Goal: Task Accomplishment & Management: Manage account settings

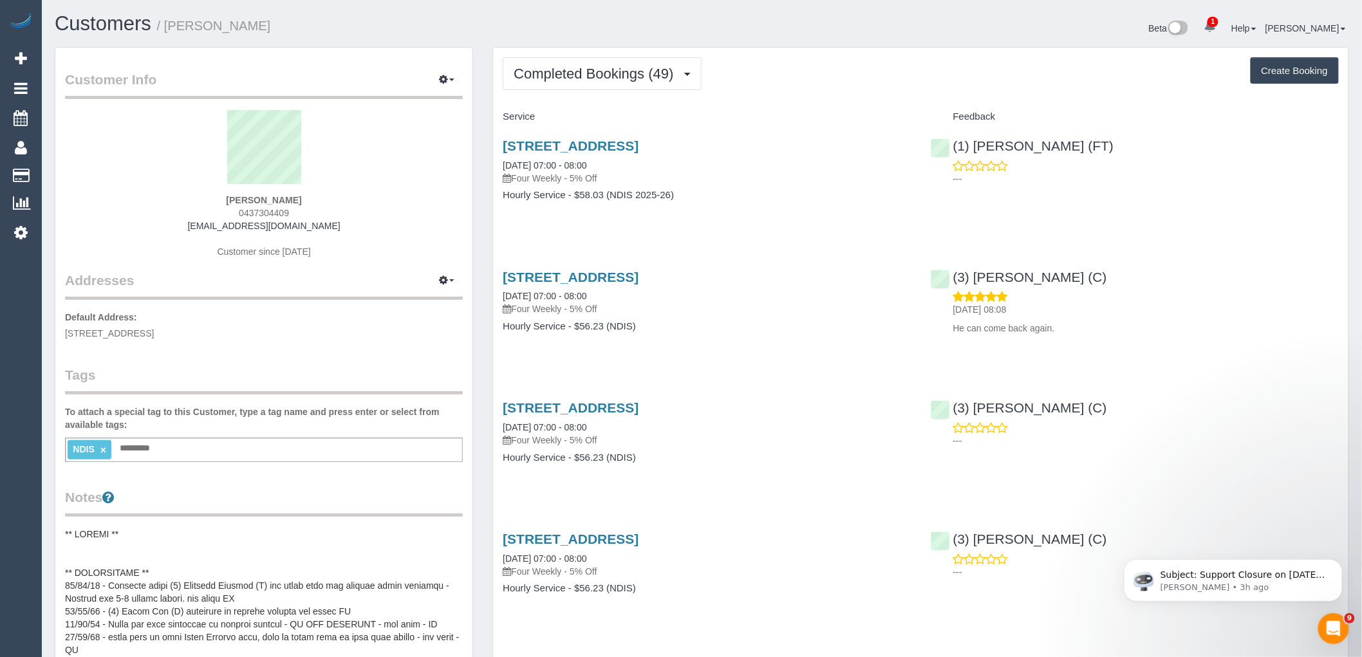
drag, startPoint x: 319, startPoint y: 210, endPoint x: 223, endPoint y: 210, distance: 95.3
click at [223, 210] on div "Warren Anderson 0437304409 wozzar7@bigpond.net.au Customer since 2020" at bounding box center [264, 190] width 398 height 161
copy span "0437304409"
click at [640, 73] on span "Completed Bookings (49)" at bounding box center [597, 74] width 166 height 16
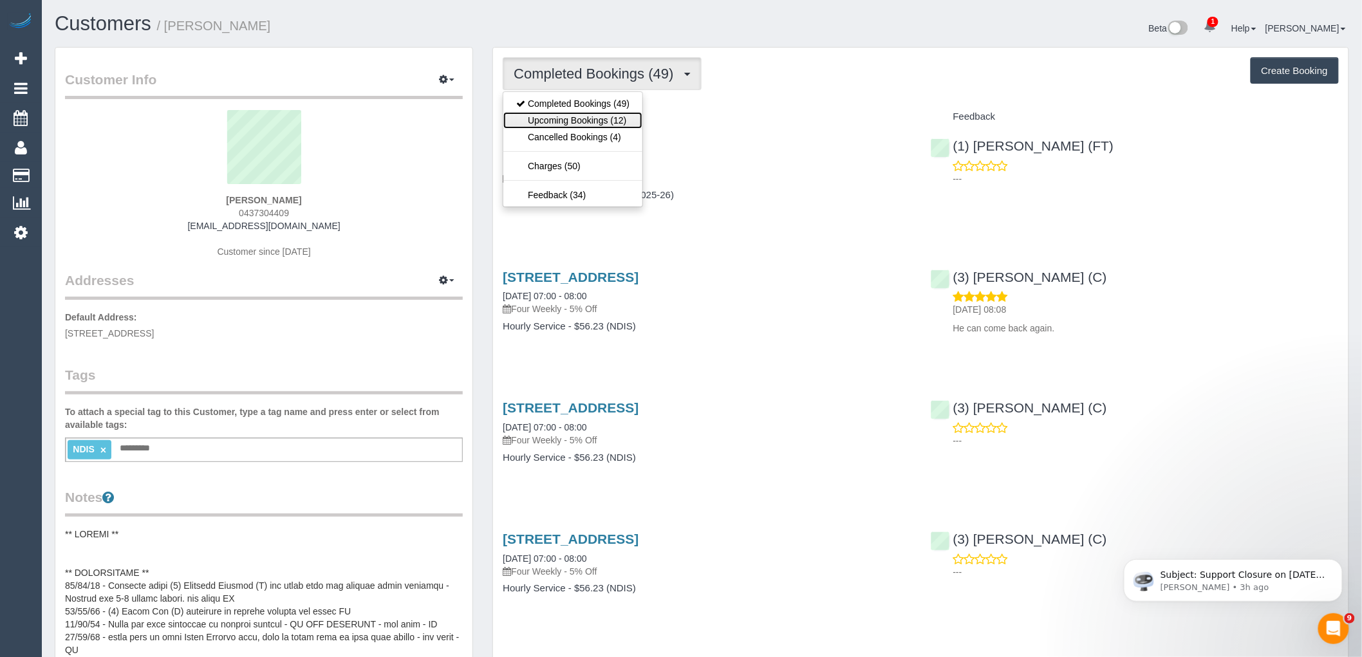
click at [625, 126] on link "Upcoming Bookings (12)" at bounding box center [572, 120] width 139 height 17
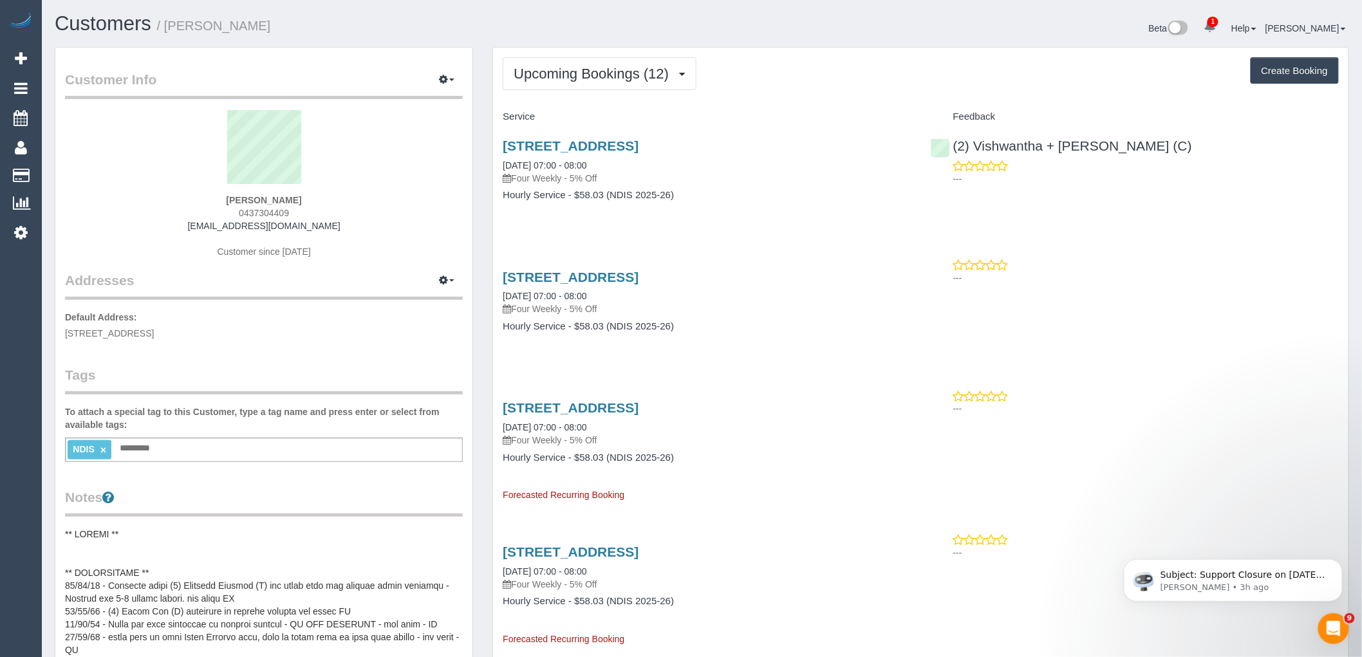
click at [352, 203] on div "Warren Anderson 0437304409 wozzar7@bigpond.net.au Customer since 2020" at bounding box center [264, 190] width 398 height 161
click at [586, 73] on span "Upcoming Bookings (12)" at bounding box center [595, 74] width 162 height 16
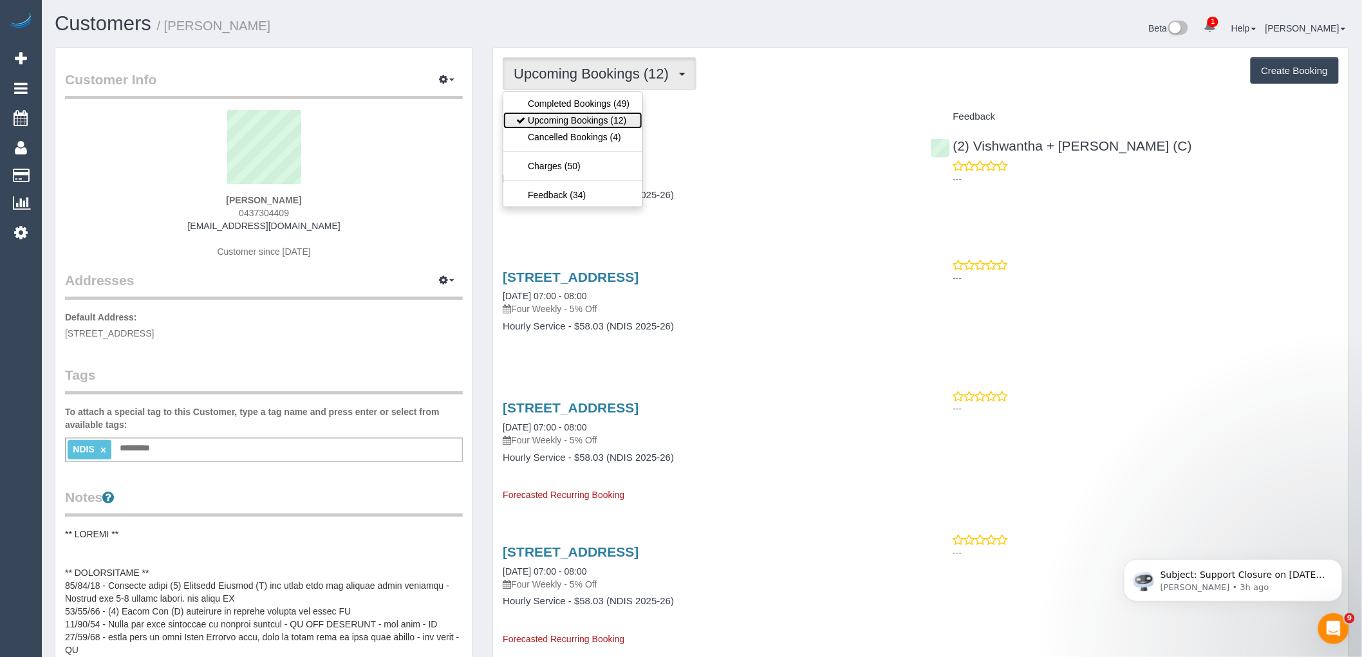
click at [590, 121] on link "Upcoming Bookings (12)" at bounding box center [572, 120] width 139 height 17
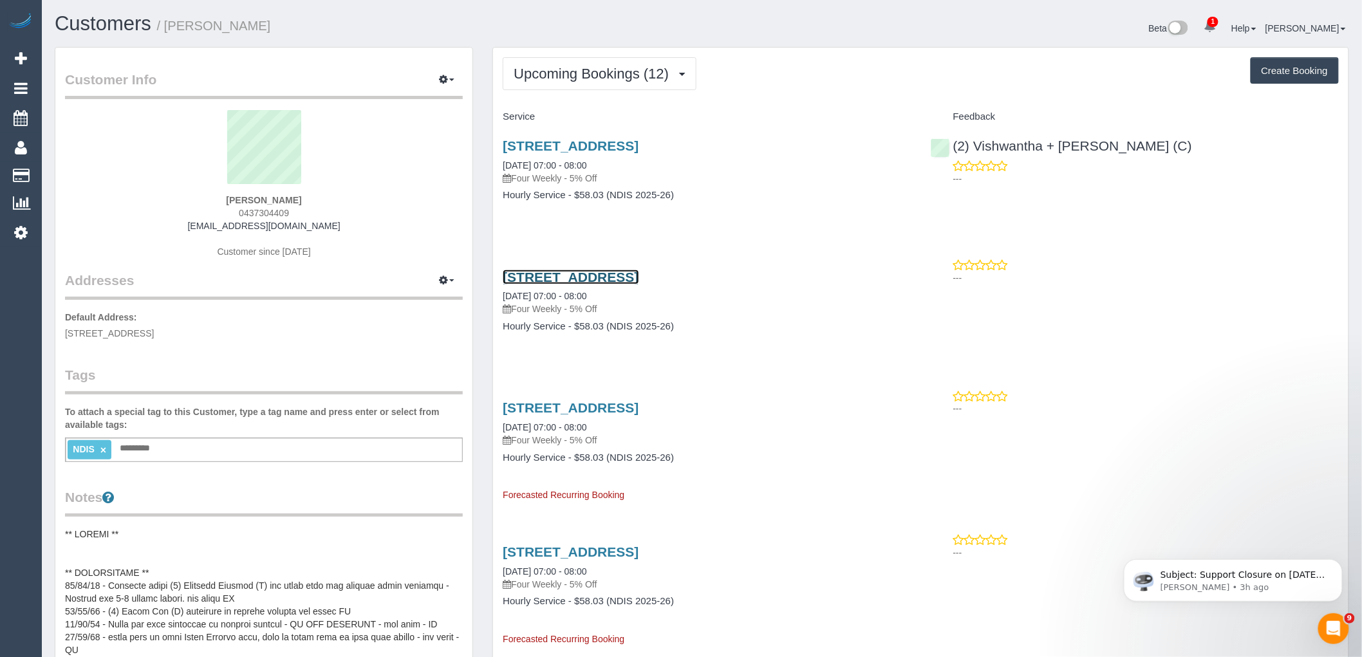
click at [627, 281] on link "503/95 Tram Rd, Doncaster, VIC 3108" at bounding box center [571, 277] width 136 height 15
click at [610, 63] on button "Upcoming Bookings (12)" at bounding box center [600, 73] width 194 height 33
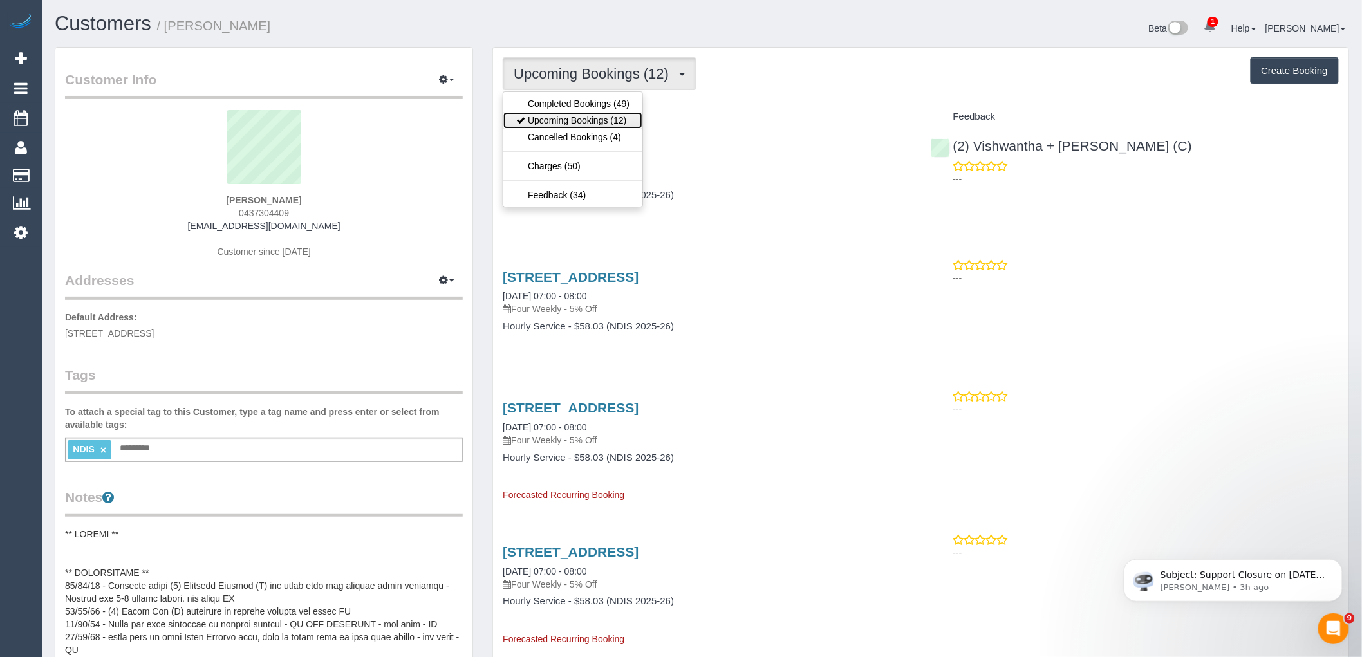
click at [601, 126] on link "Upcoming Bookings (12)" at bounding box center [572, 120] width 139 height 17
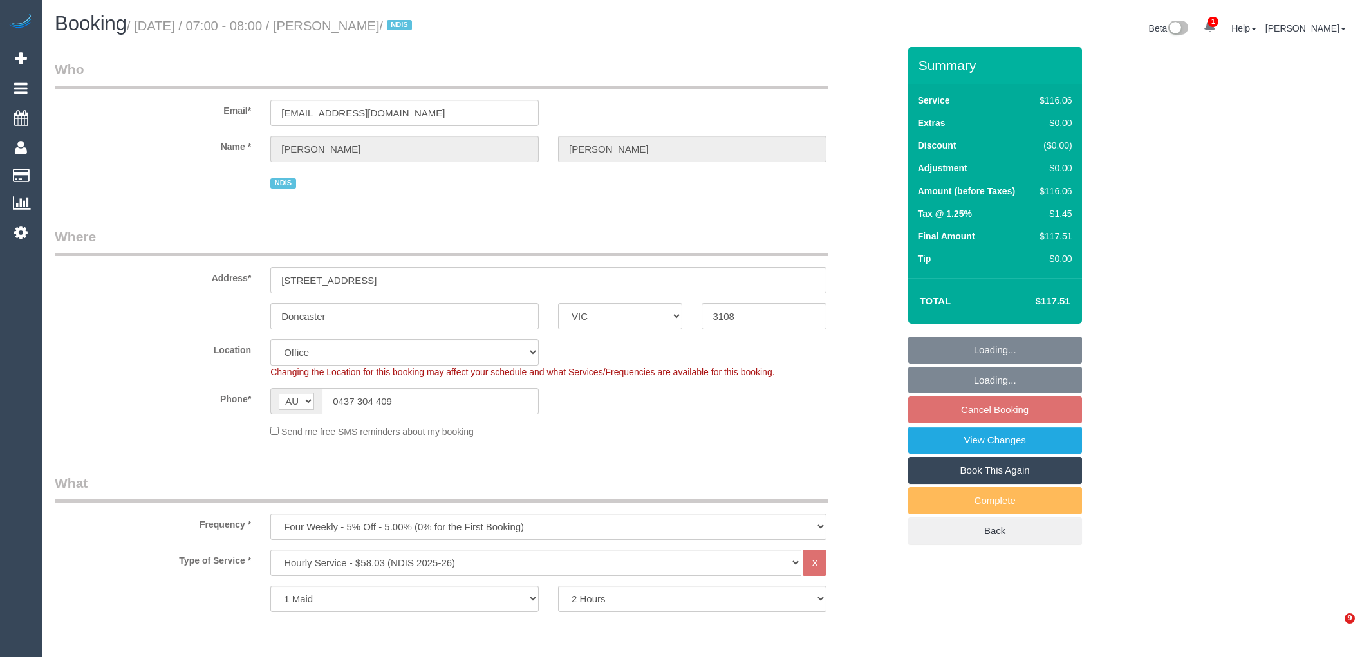
select select "VIC"
select select "number:28"
select select "number:14"
select select "number:19"
select select "number:22"
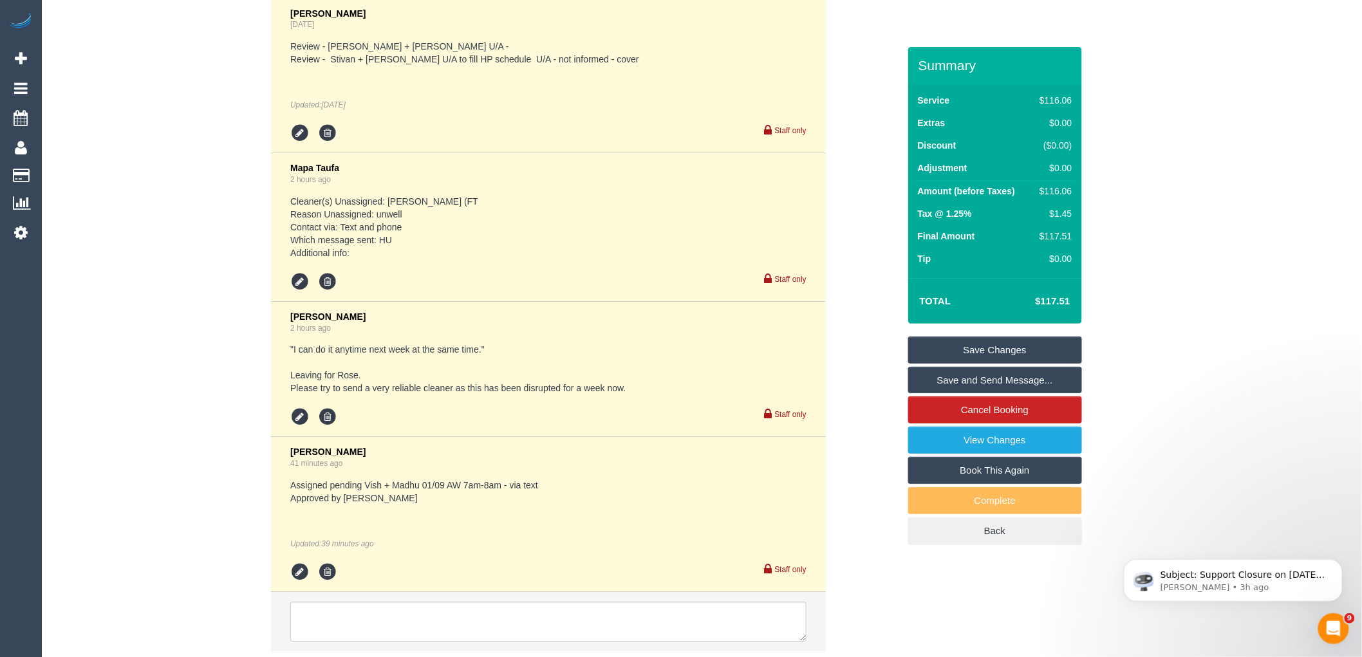
scroll to position [3525, 0]
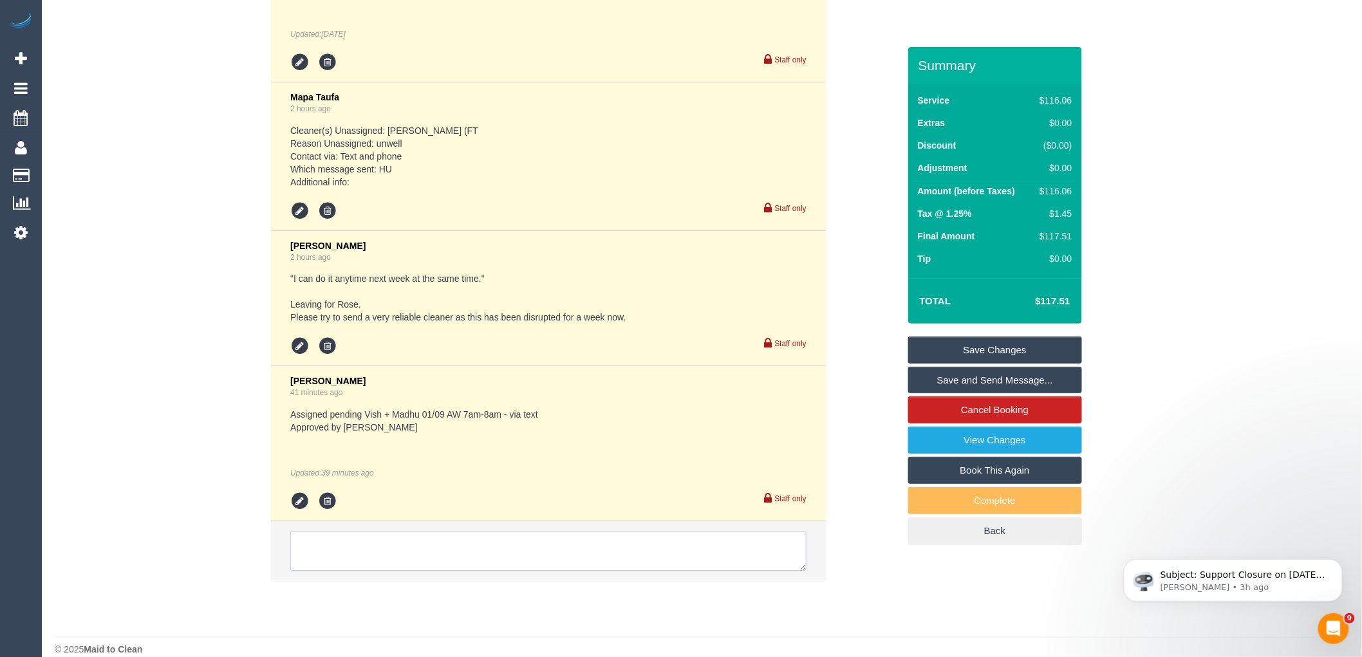
click at [433, 537] on textarea at bounding box center [548, 551] width 516 height 40
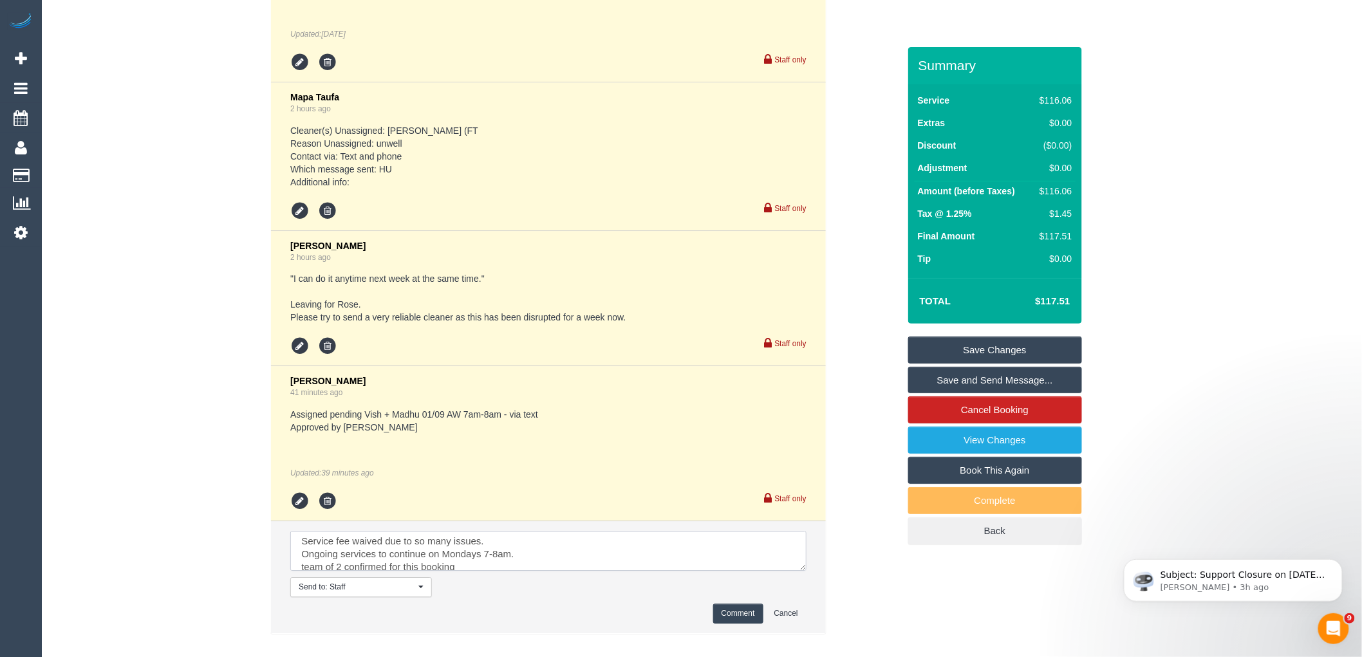
scroll to position [0, 0]
type textarea "Service fee waived due to so many issues. Ongoing services to continue on Monda…"
click at [755, 604] on button "Comment" at bounding box center [738, 614] width 50 height 20
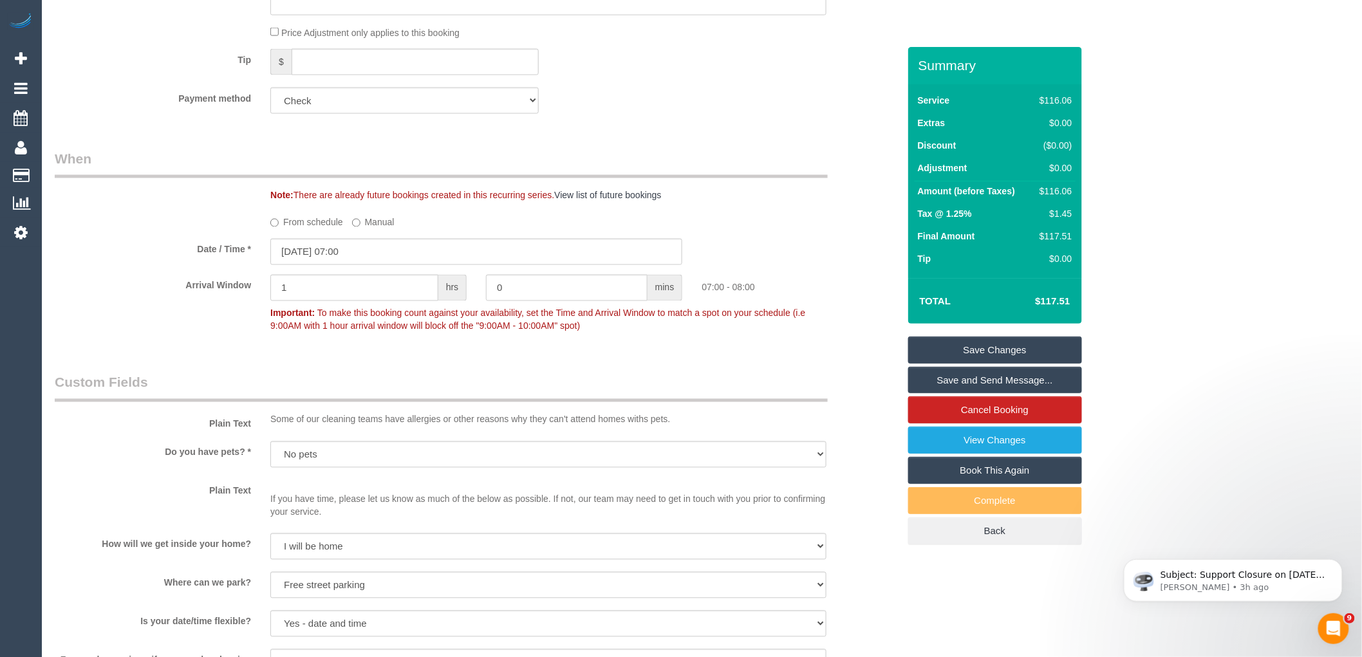
scroll to position [500, 0]
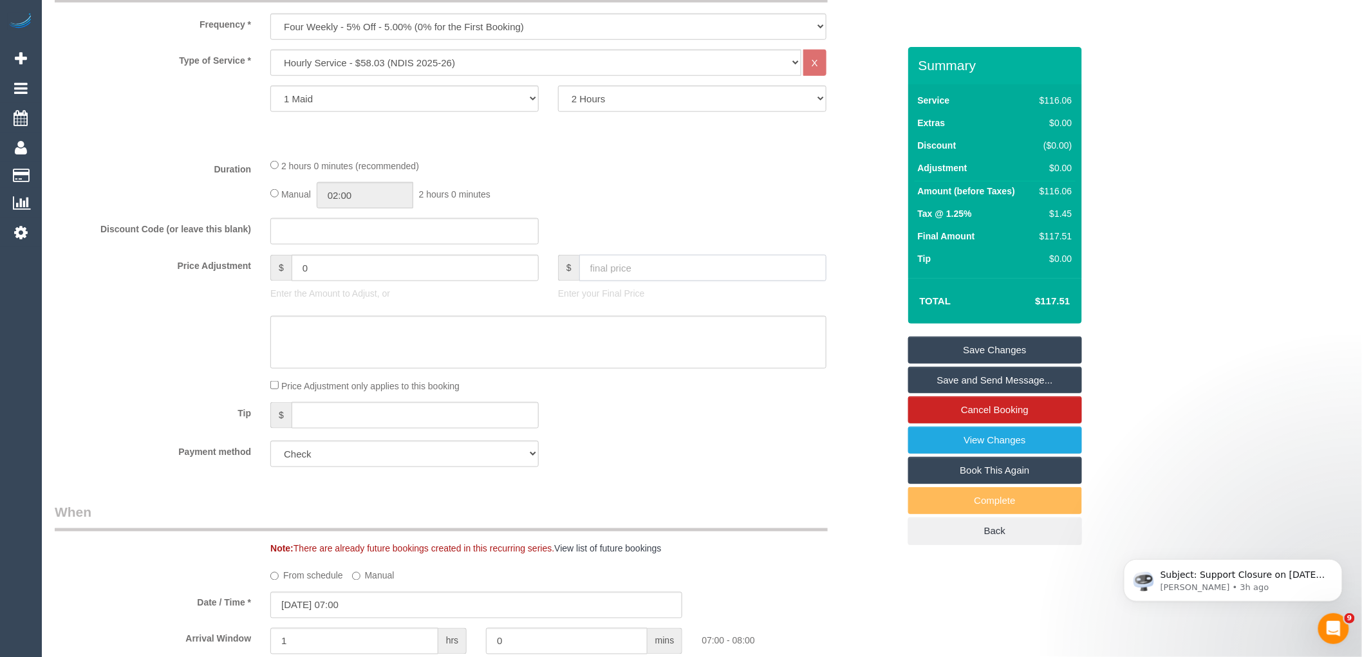
click at [645, 268] on input "text" at bounding box center [702, 268] width 247 height 26
type input "0"
click at [602, 348] on textarea at bounding box center [548, 342] width 556 height 53
type textarea "S"
type input "-116.06"
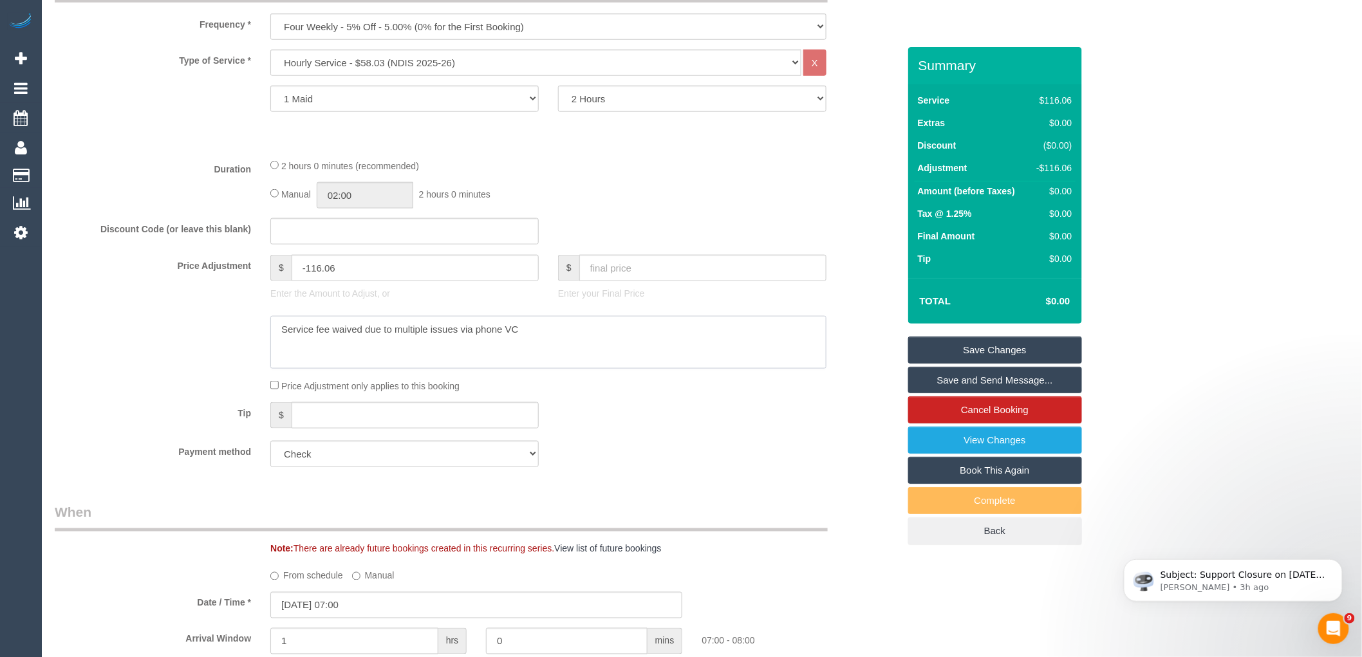
type textarea "Service fee waived due to multiple issues via phone VC"
click at [1045, 345] on link "Save Changes" at bounding box center [995, 350] width 174 height 27
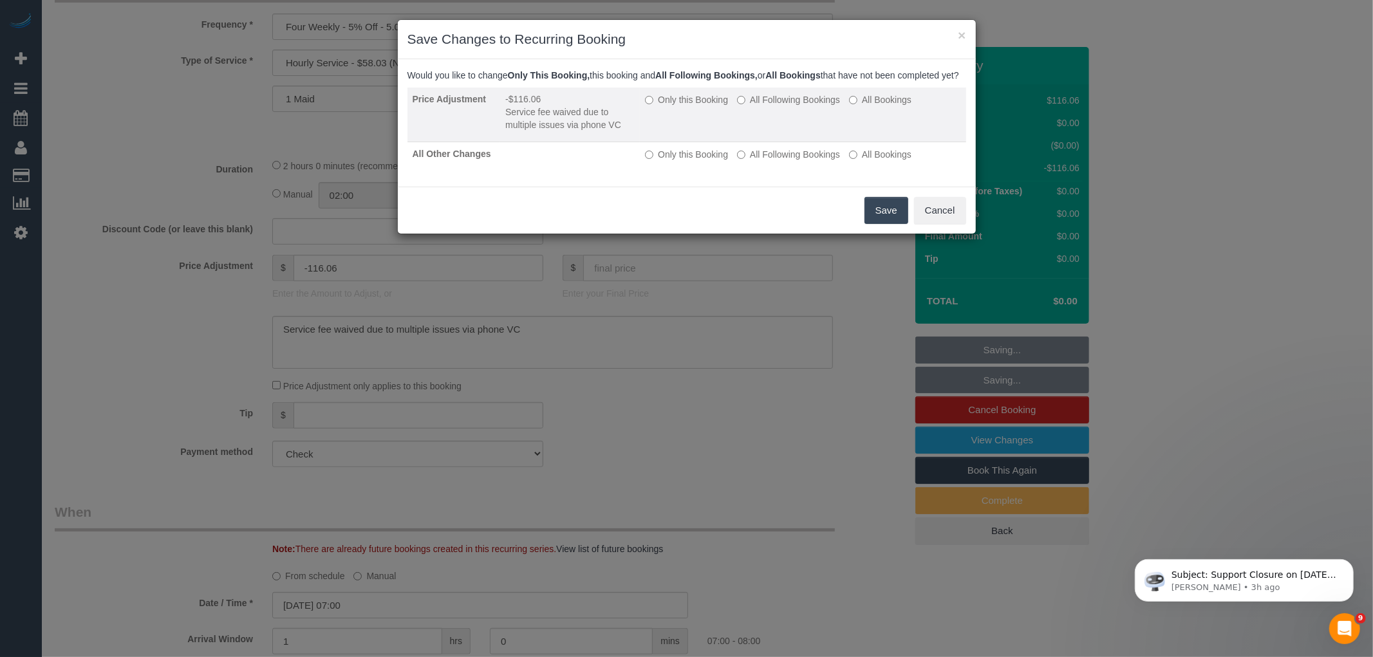
click at [675, 106] on label "Only this Booking" at bounding box center [686, 99] width 83 height 13
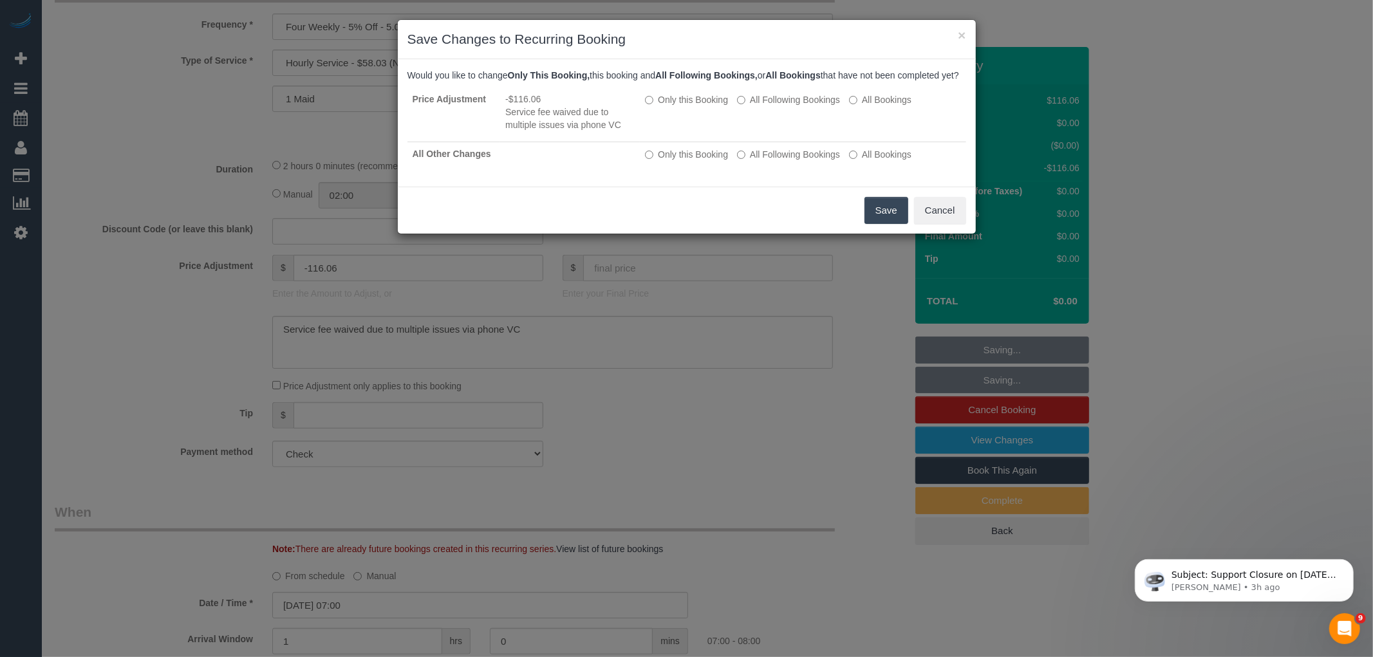
click at [892, 221] on button "Save" at bounding box center [886, 210] width 44 height 27
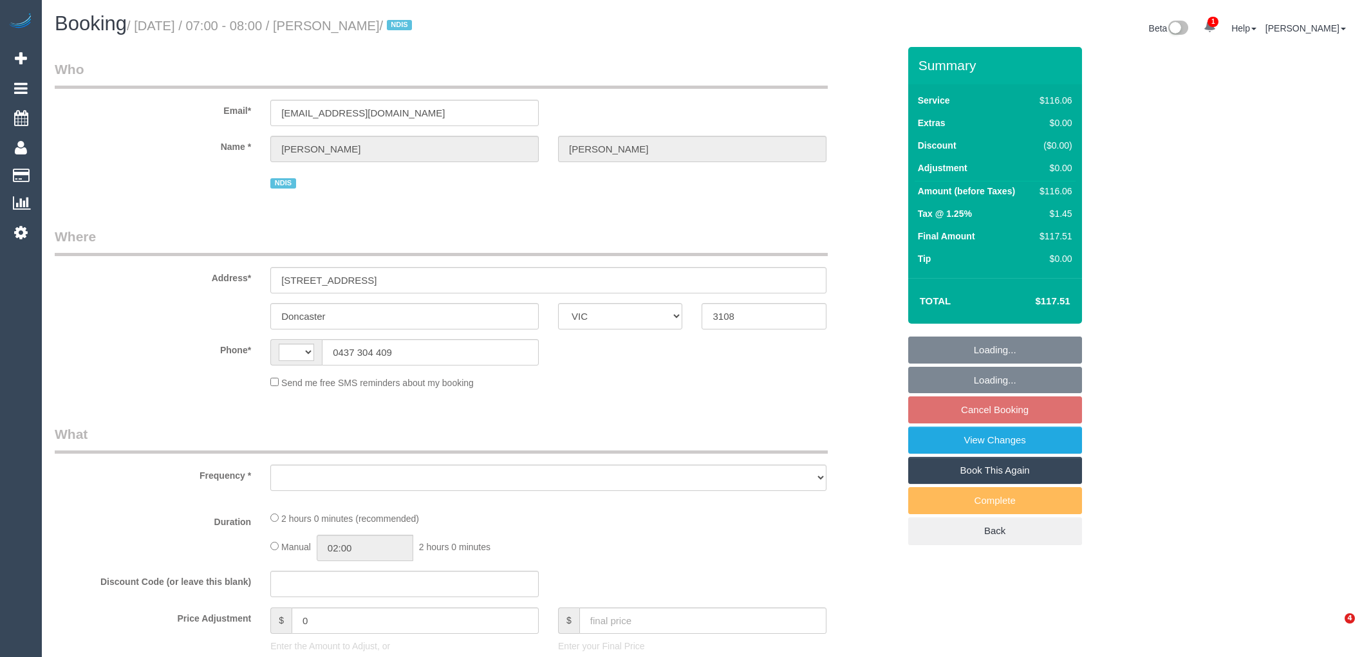
select select "VIC"
select select "string:AU"
select select "object:545"
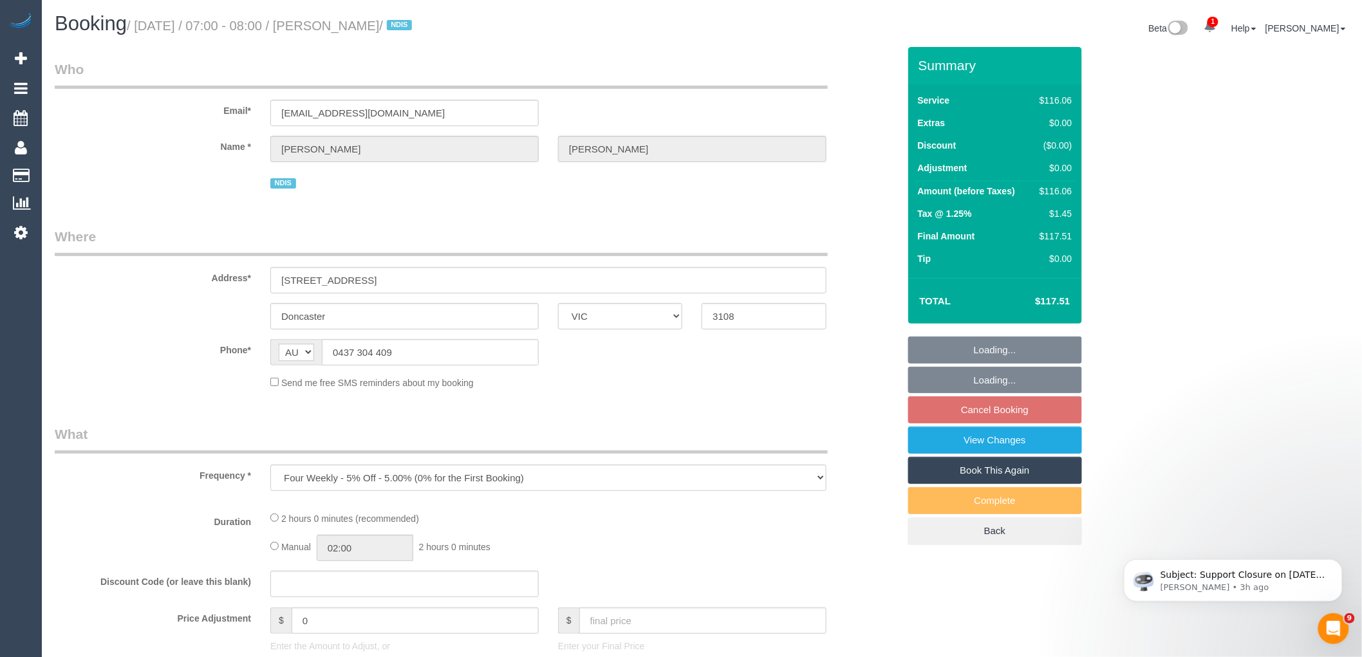
select select "number:28"
select select "number:14"
select select "number:19"
select select "number:22"
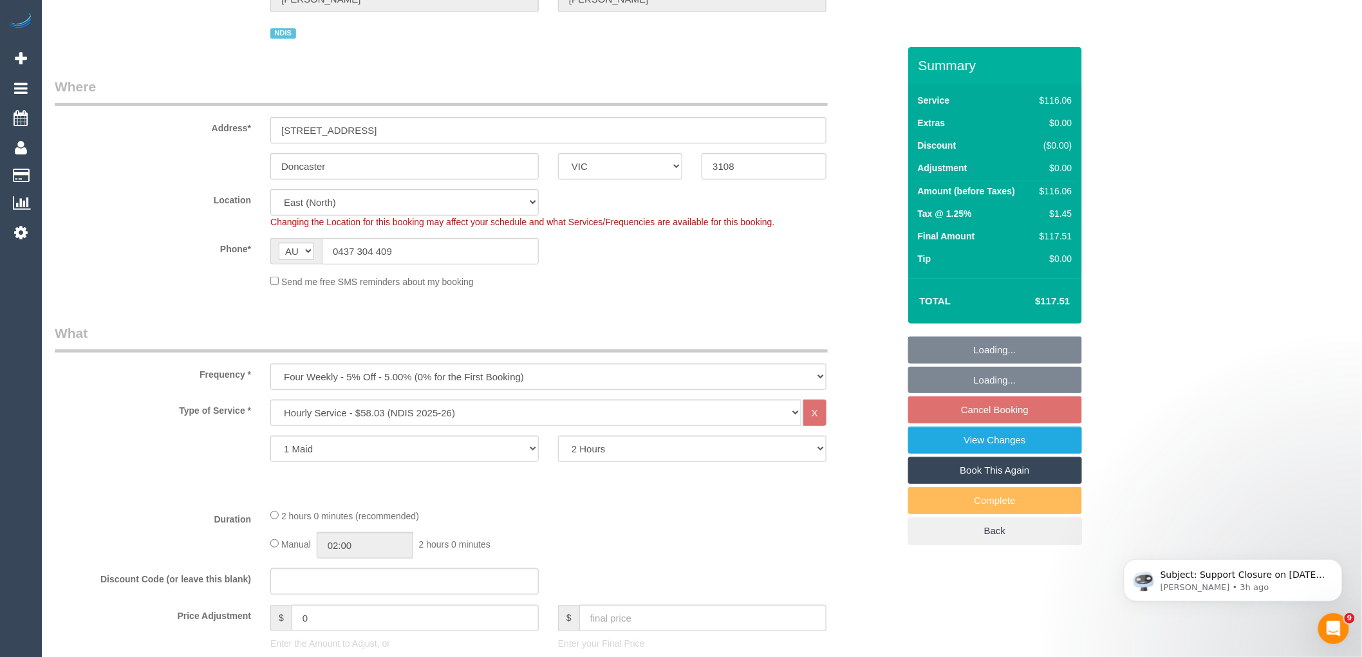
select select "object:1133"
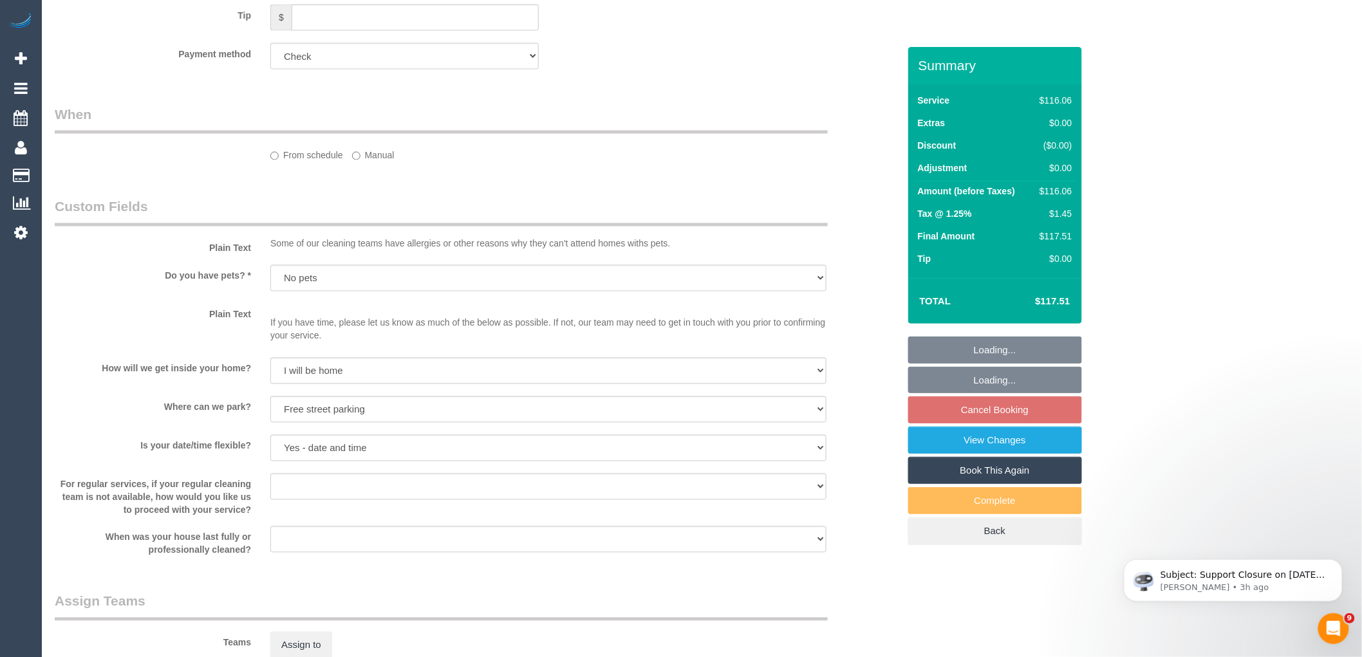
select select "spot1"
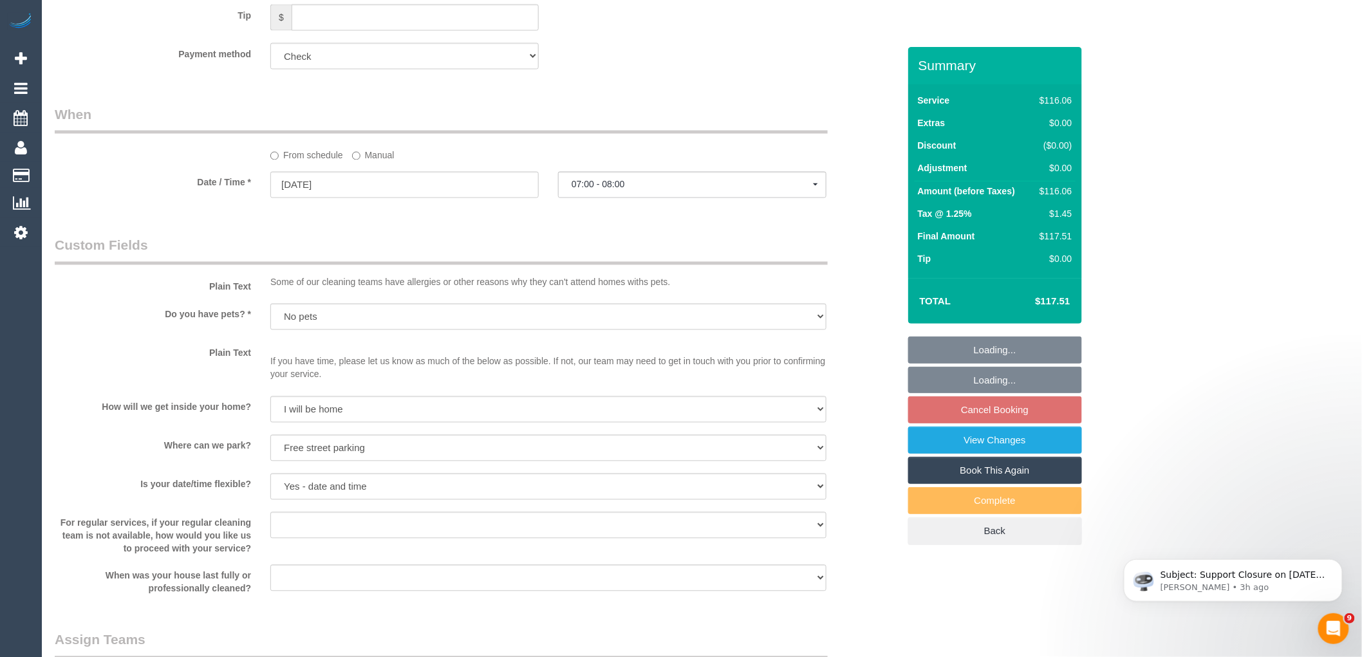
scroll to position [929, 0]
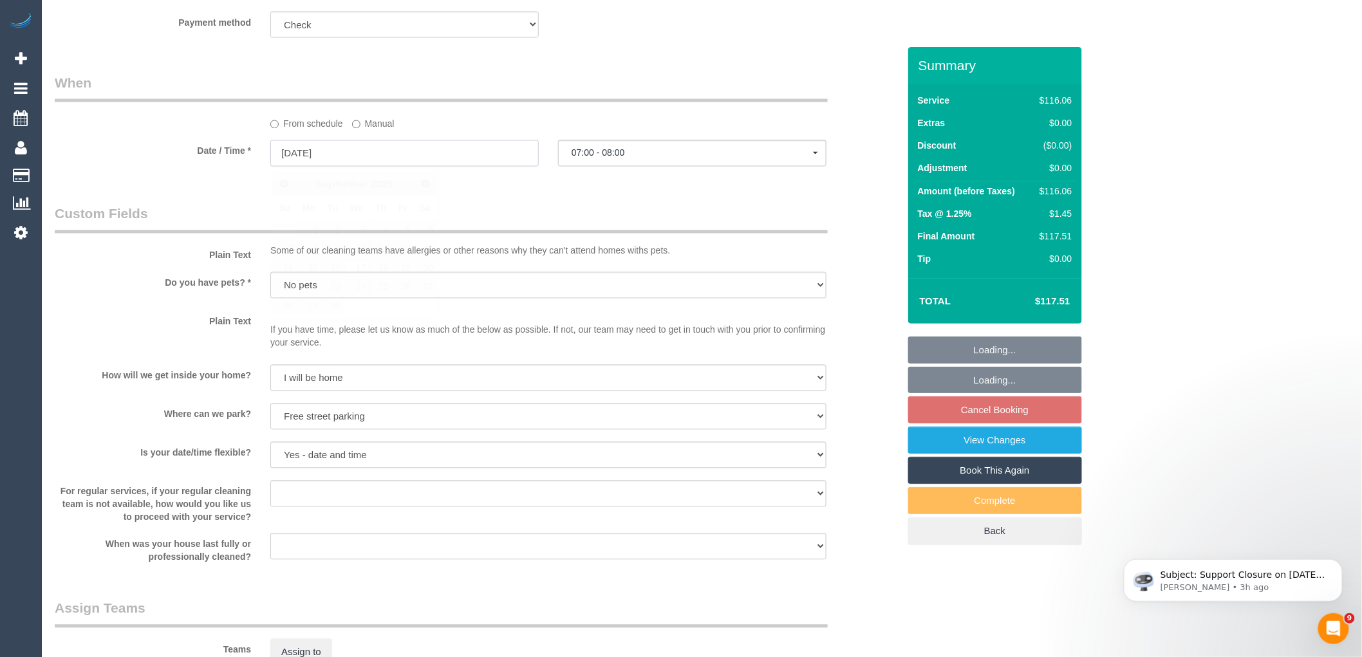
click at [386, 158] on input "17/09/2025" at bounding box center [404, 153] width 268 height 26
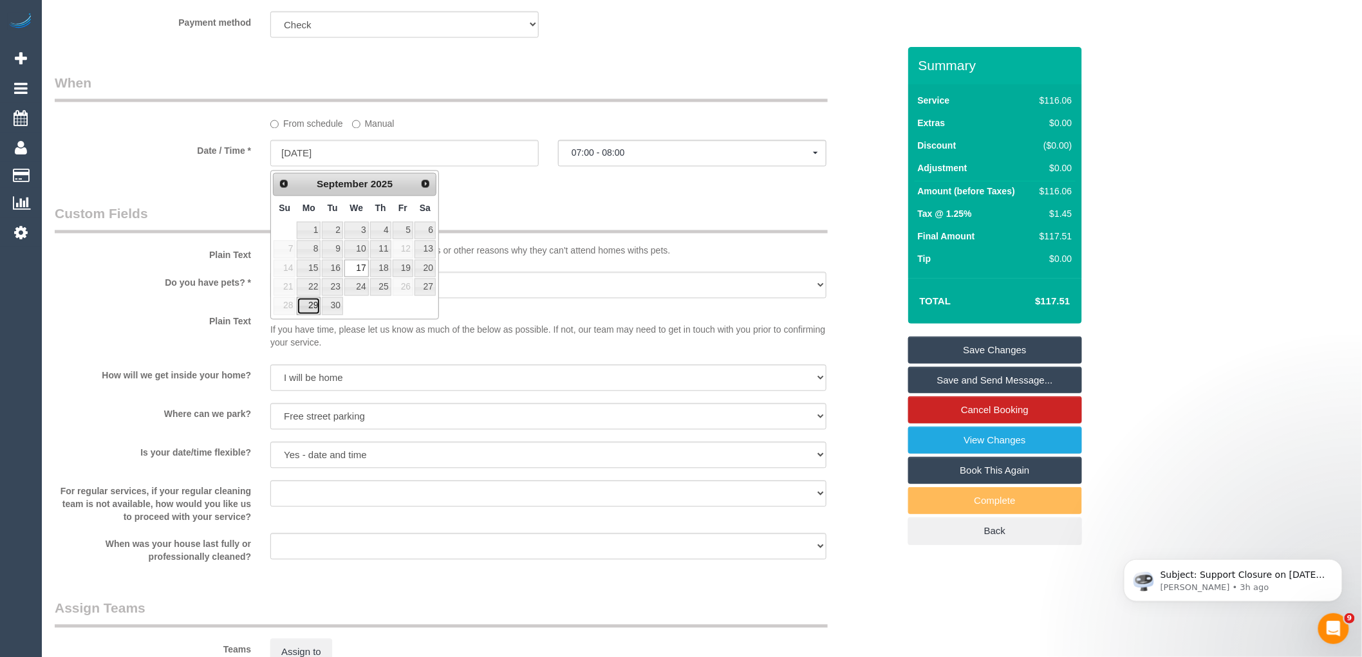
click at [310, 312] on link "29" at bounding box center [309, 305] width 24 height 17
type input "29/09/2025"
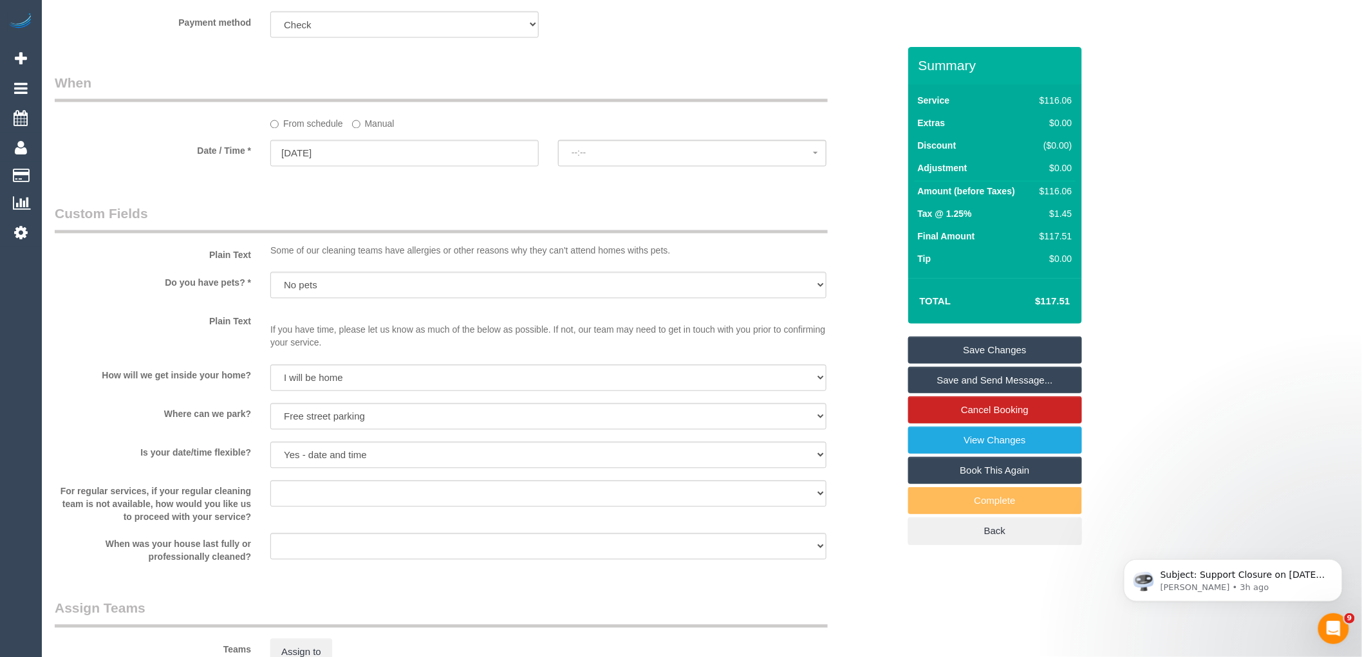
select select "spot22"
click at [423, 163] on input "29/09/2025" at bounding box center [404, 153] width 268 height 26
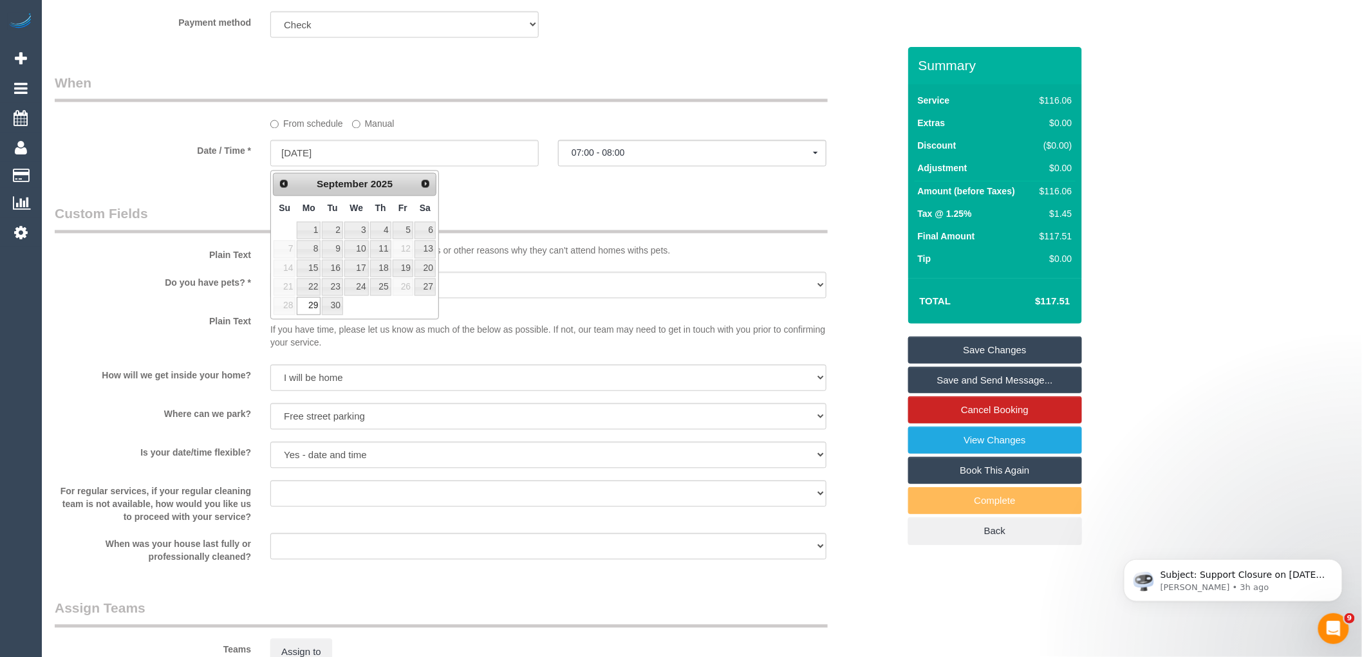
click at [626, 202] on div "Who Email* wozzar7@bigpond.net.au Name * Warren Anderson NDIS Where Address* 50…" at bounding box center [476, 354] width 863 height 2472
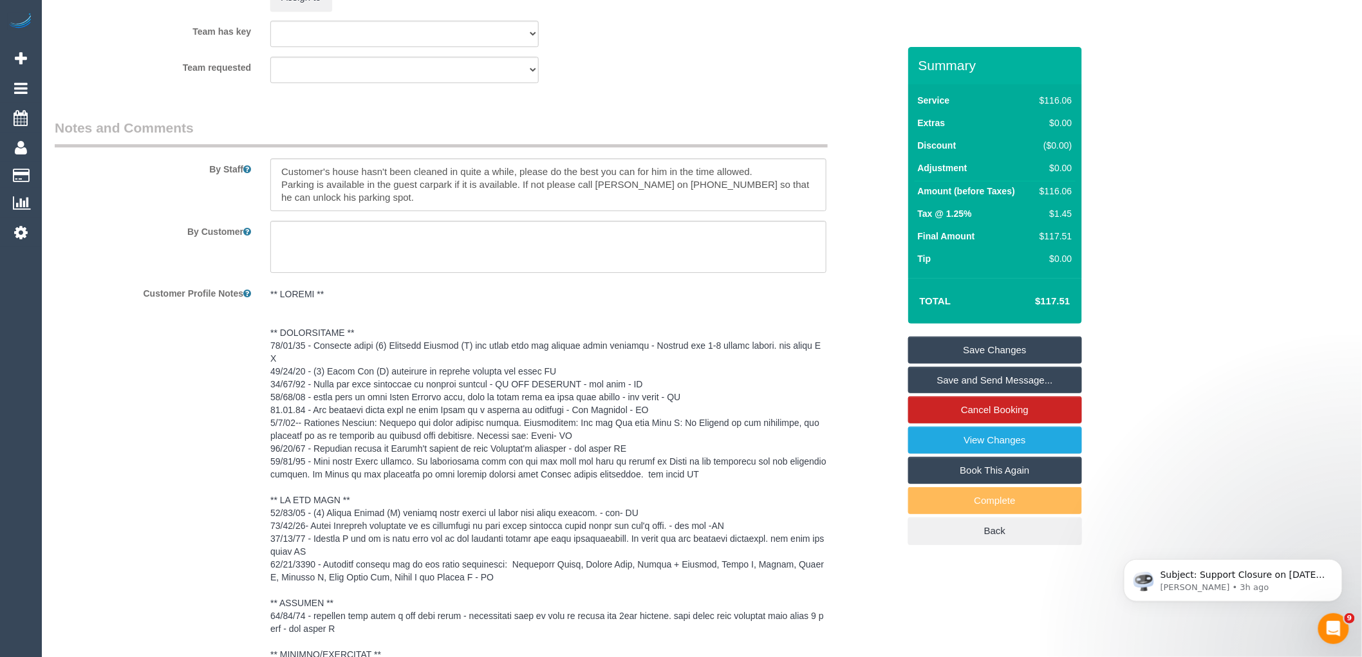
scroll to position [1896, 0]
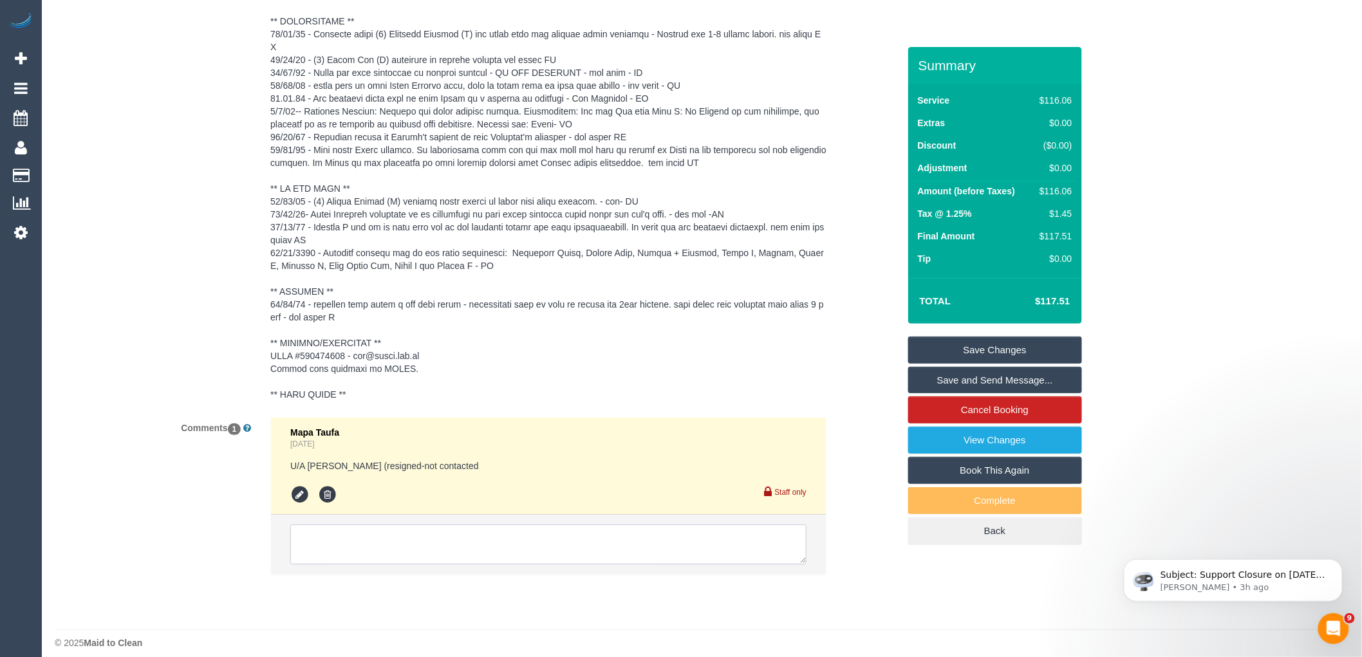
click at [529, 543] on textarea at bounding box center [548, 545] width 516 height 40
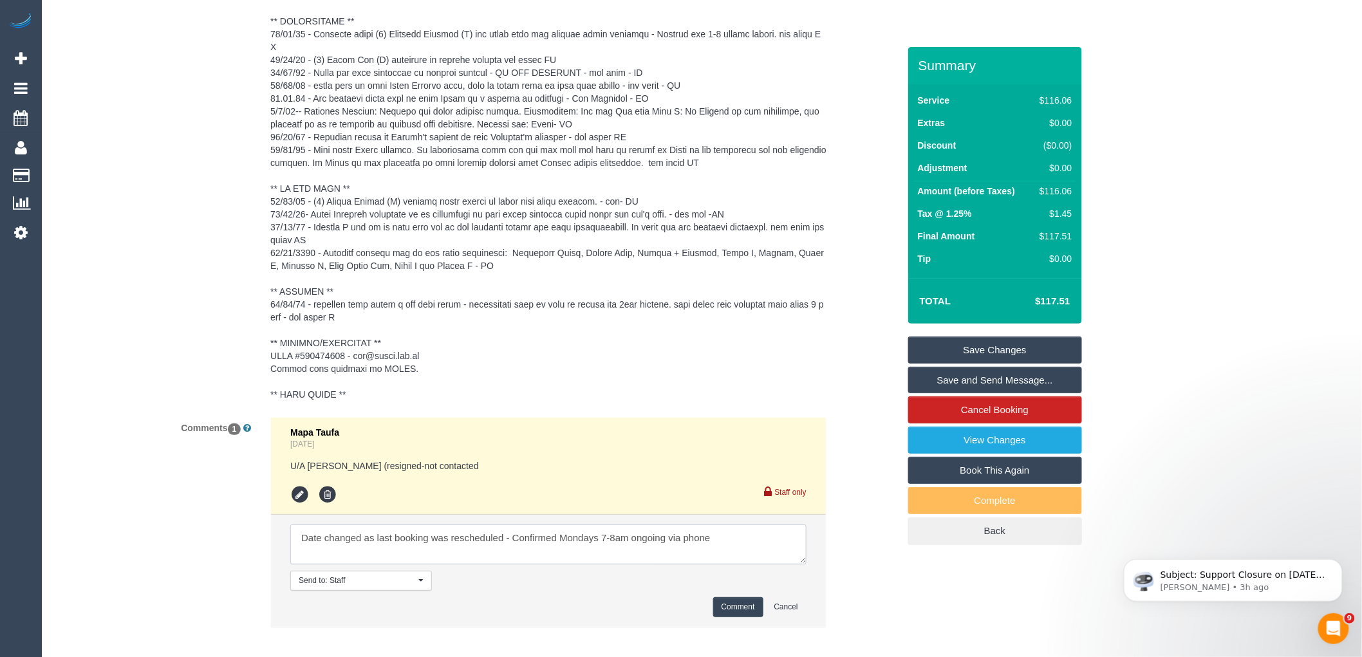
type textarea "Date changed as last booking was rescheduled - Confirmed Mondays 7-8am ongoing …"
click at [748, 597] on button "Comment" at bounding box center [738, 607] width 50 height 20
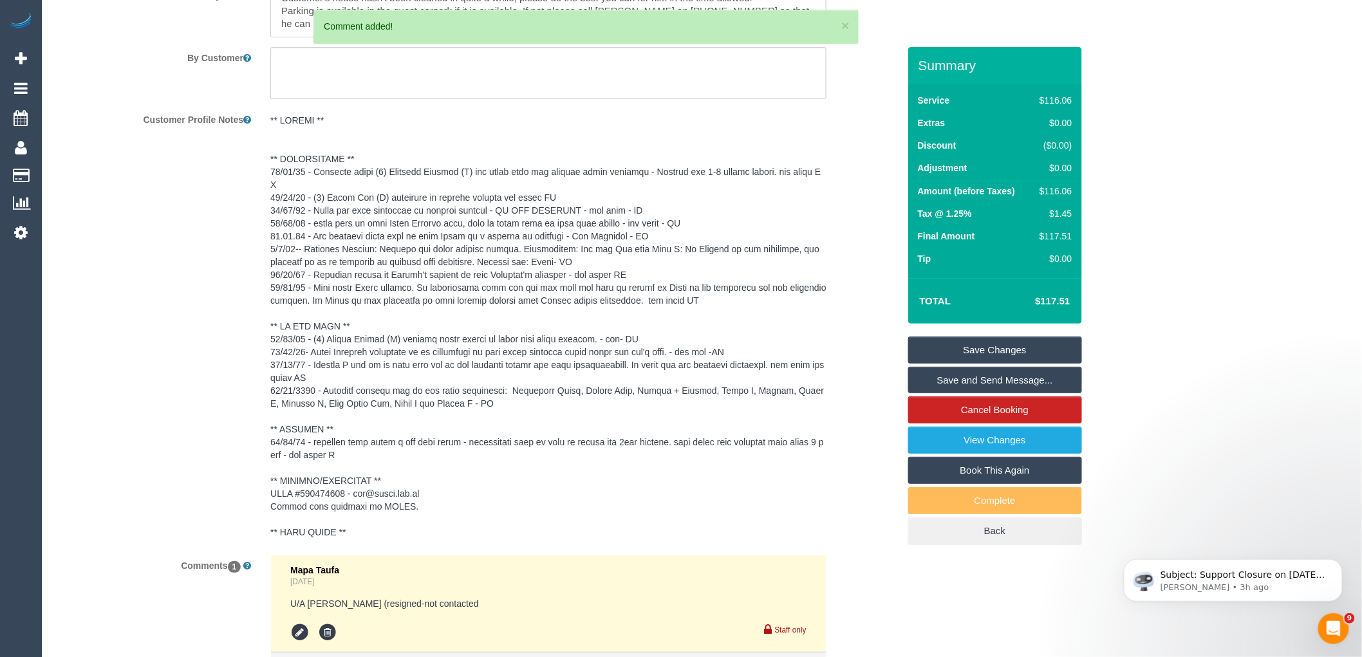
scroll to position [1753, 0]
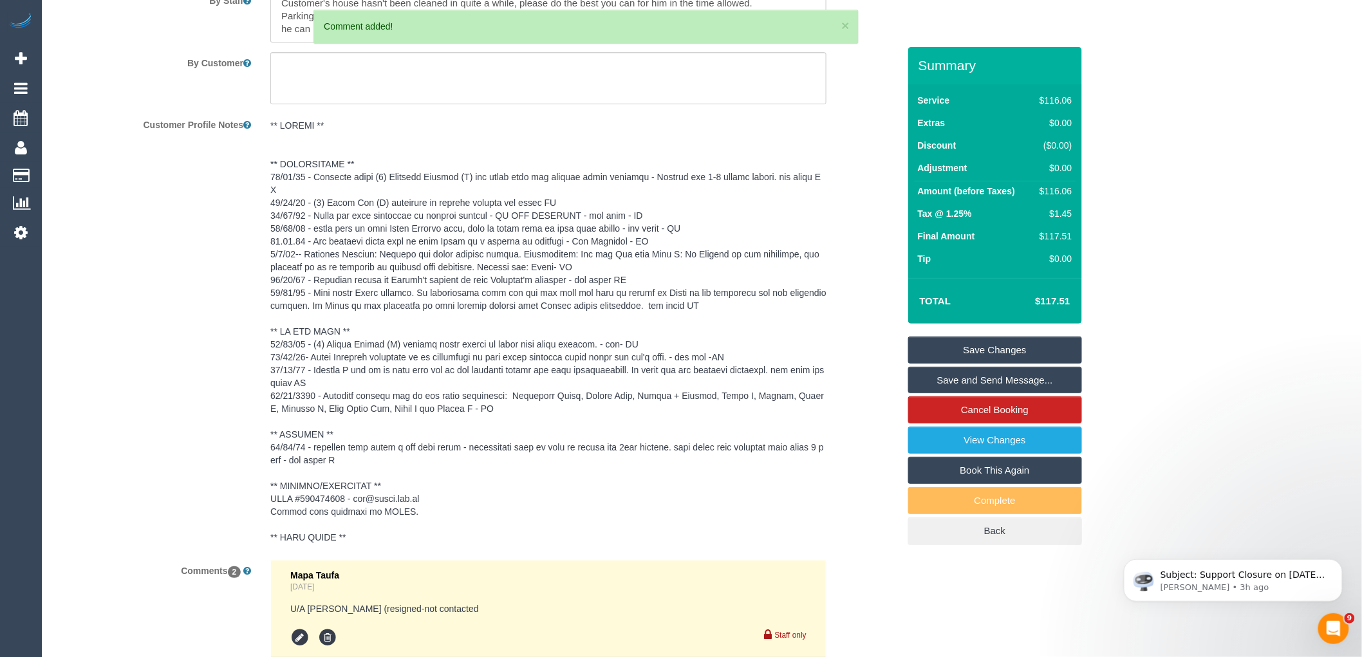
click at [384, 164] on pre at bounding box center [548, 331] width 556 height 425
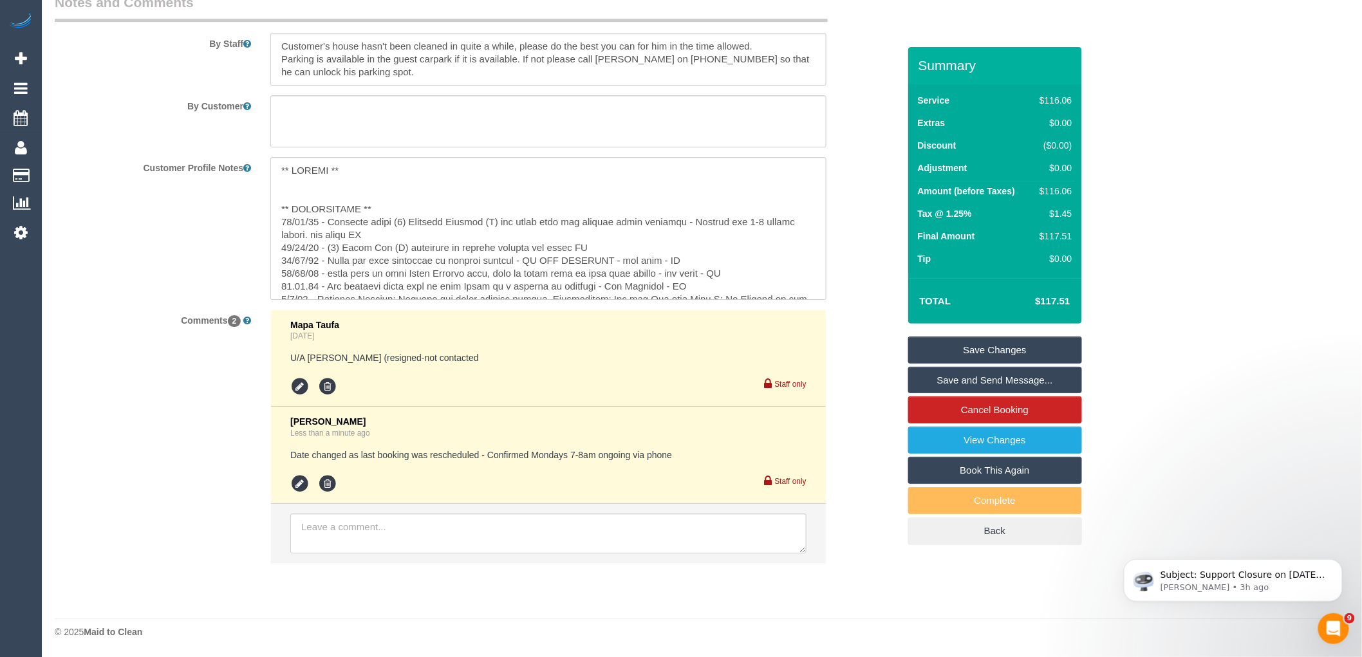
scroll to position [1713, 0]
click at [391, 204] on textarea at bounding box center [548, 228] width 556 height 142
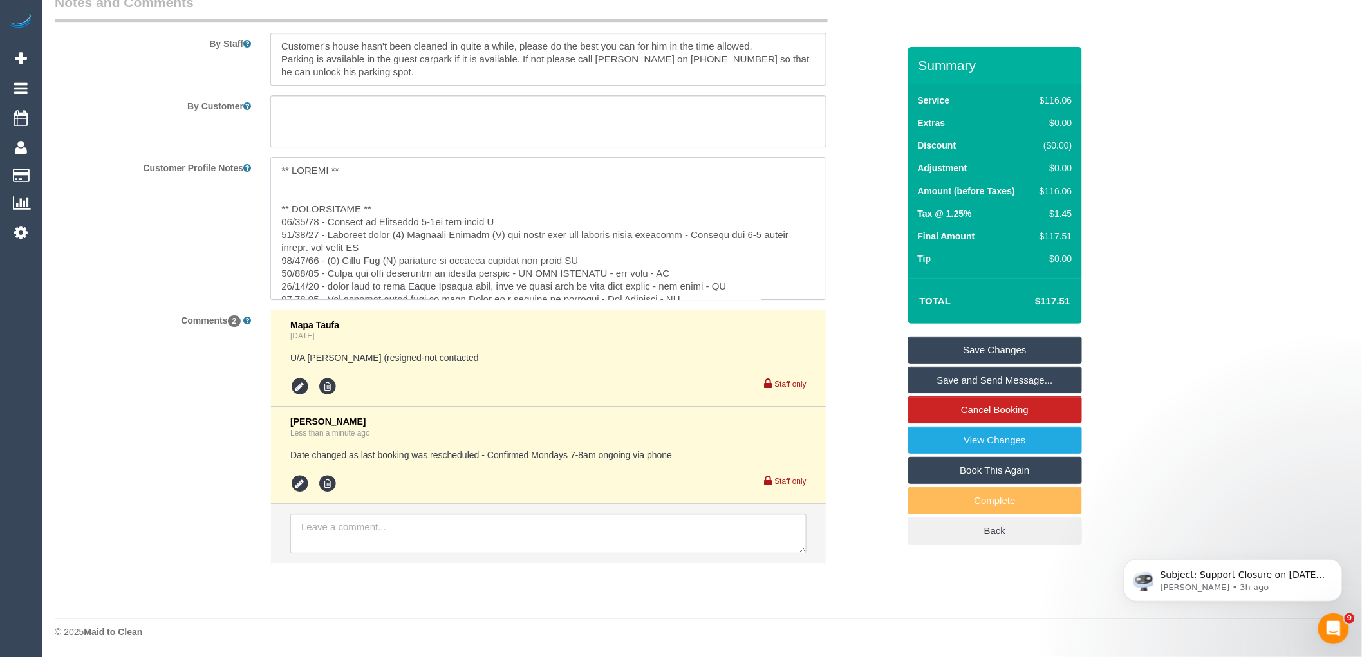
type textarea "** ACCESS ** ** PREFERENCES ** 27/08/25 - Mondays or Wednesday 7-8am via phone …"
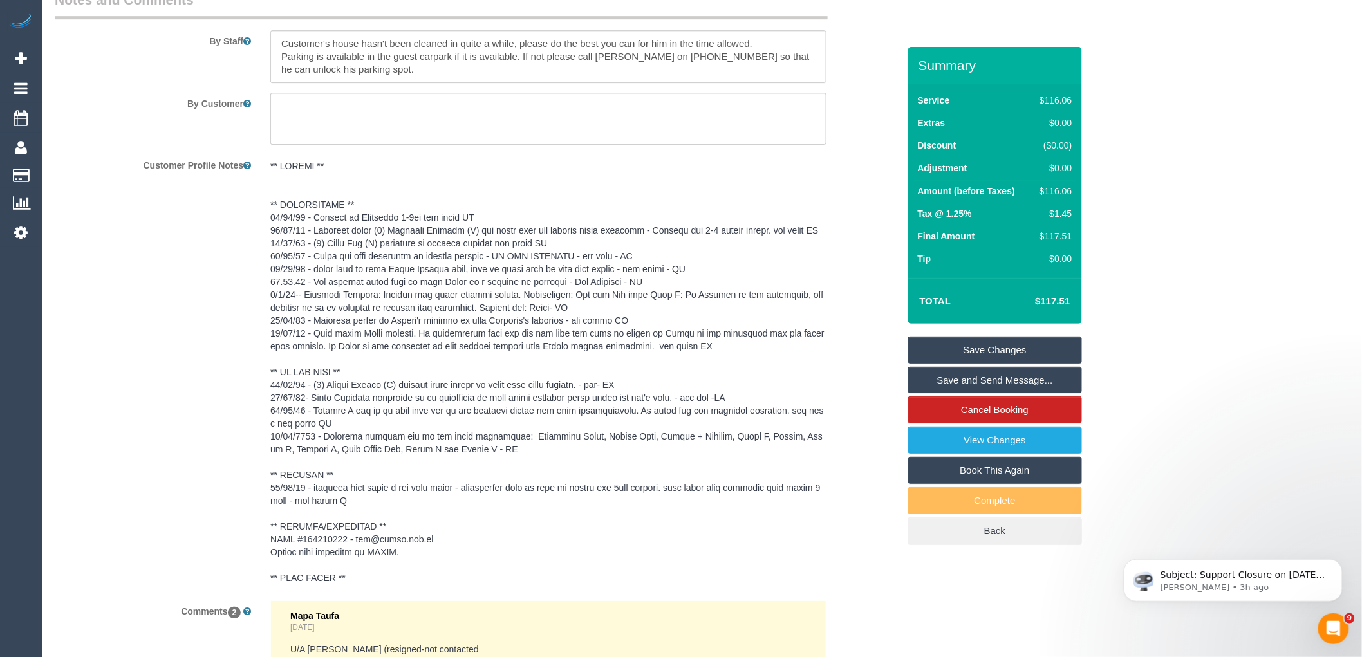
click at [983, 351] on link "Save Changes" at bounding box center [995, 350] width 174 height 27
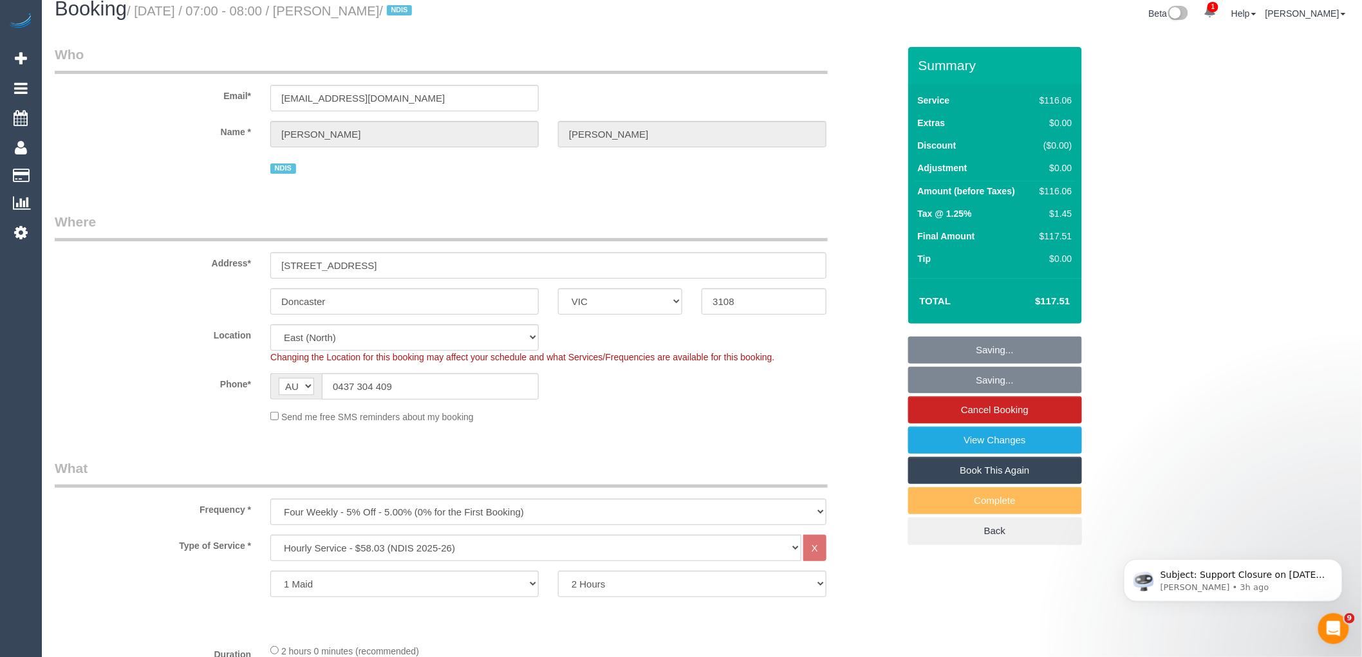
scroll to position [0, 0]
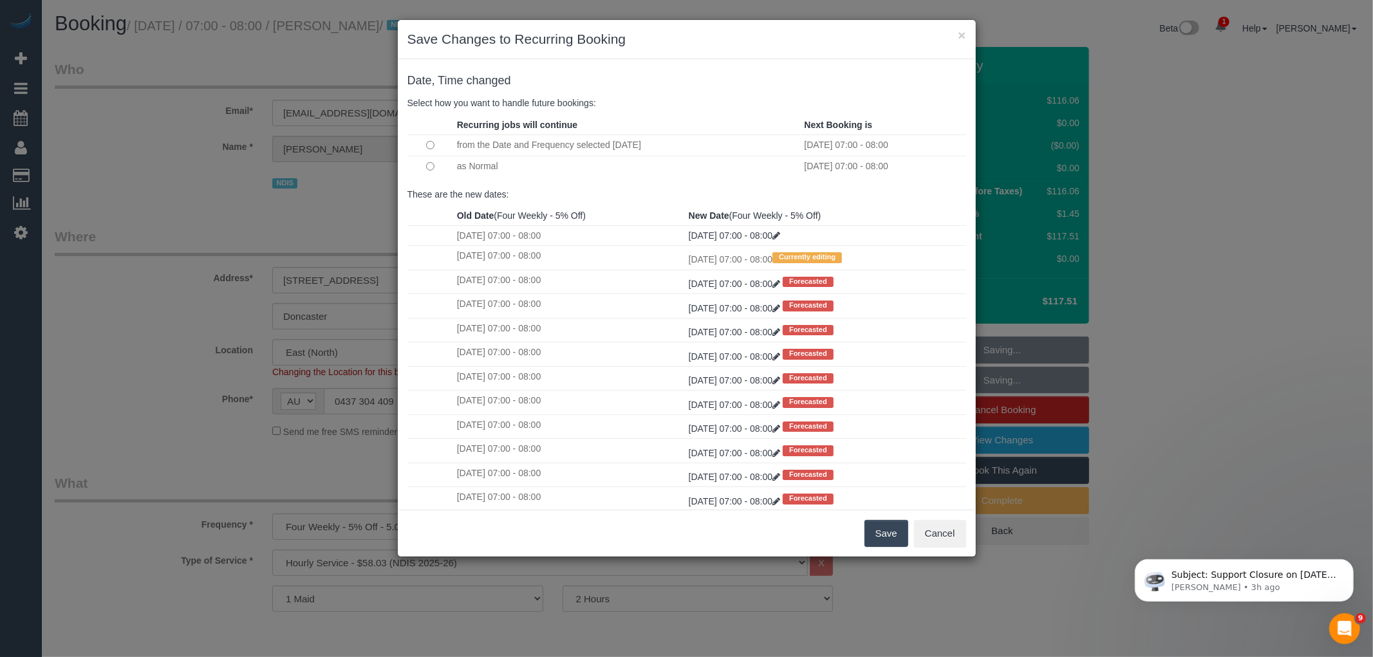
click at [890, 537] on button "Save" at bounding box center [886, 533] width 44 height 27
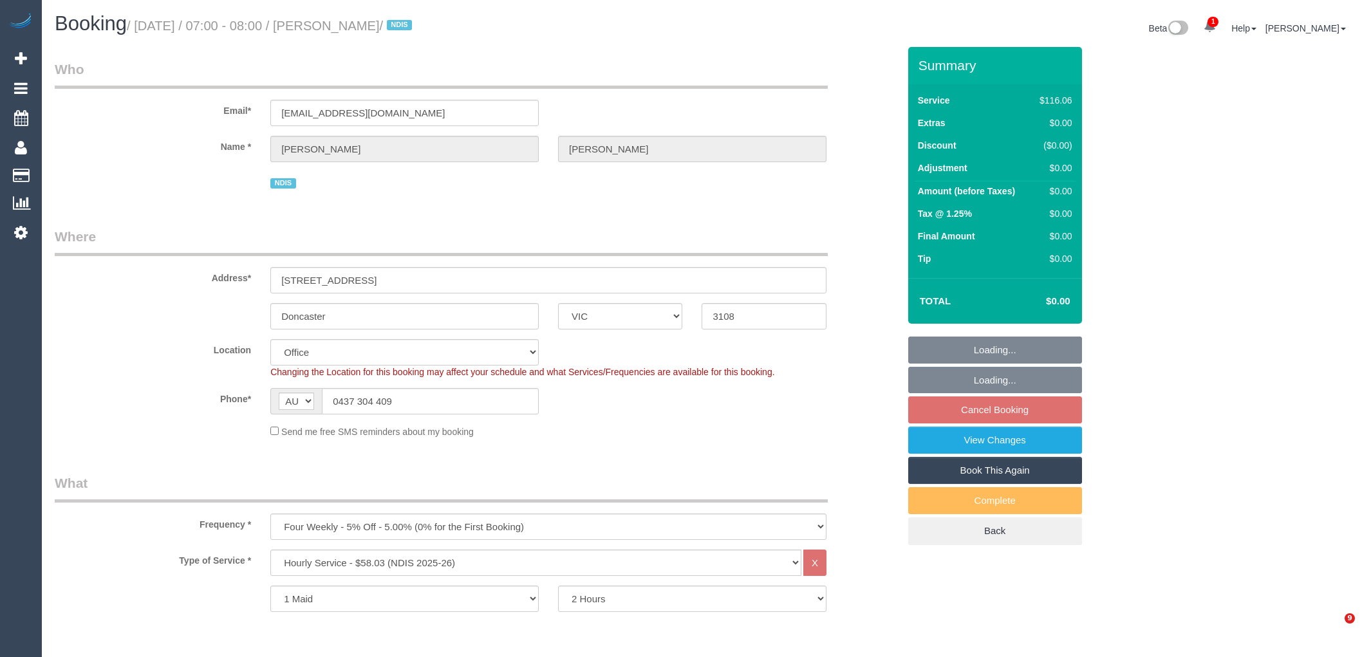
select select "VIC"
select select "number:28"
select select "number:14"
select select "number:19"
select select "number:22"
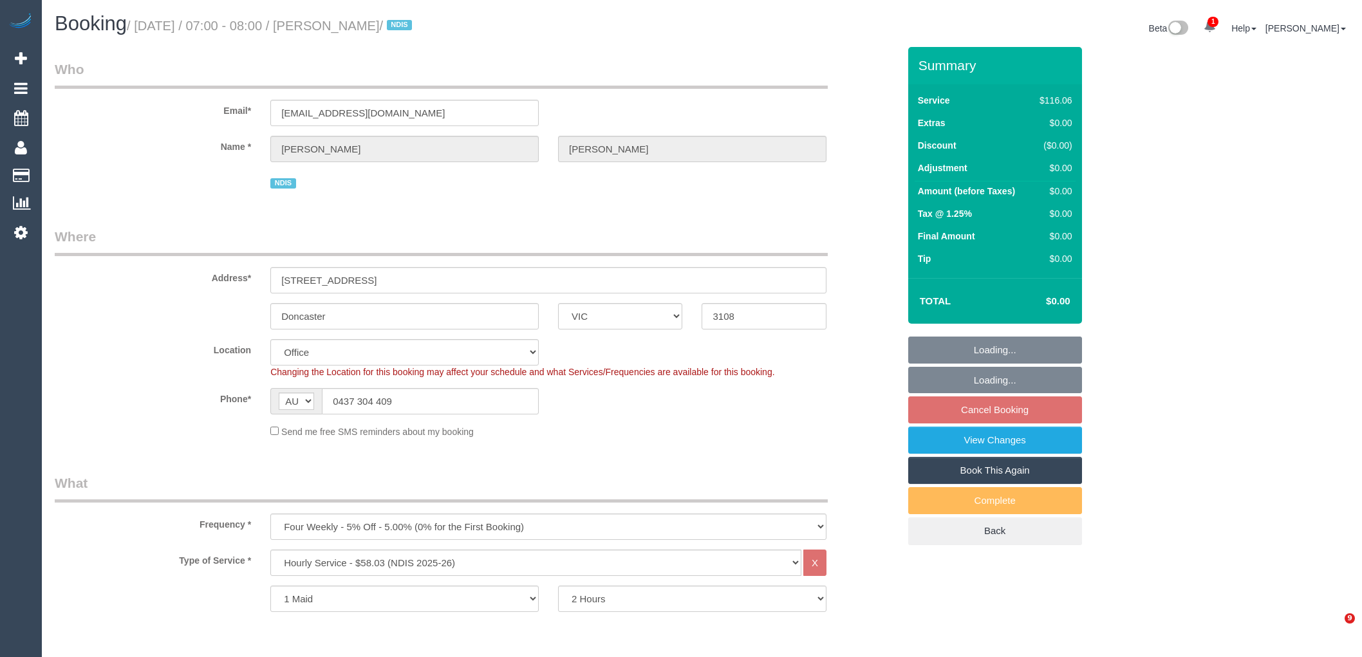
select select "object:995"
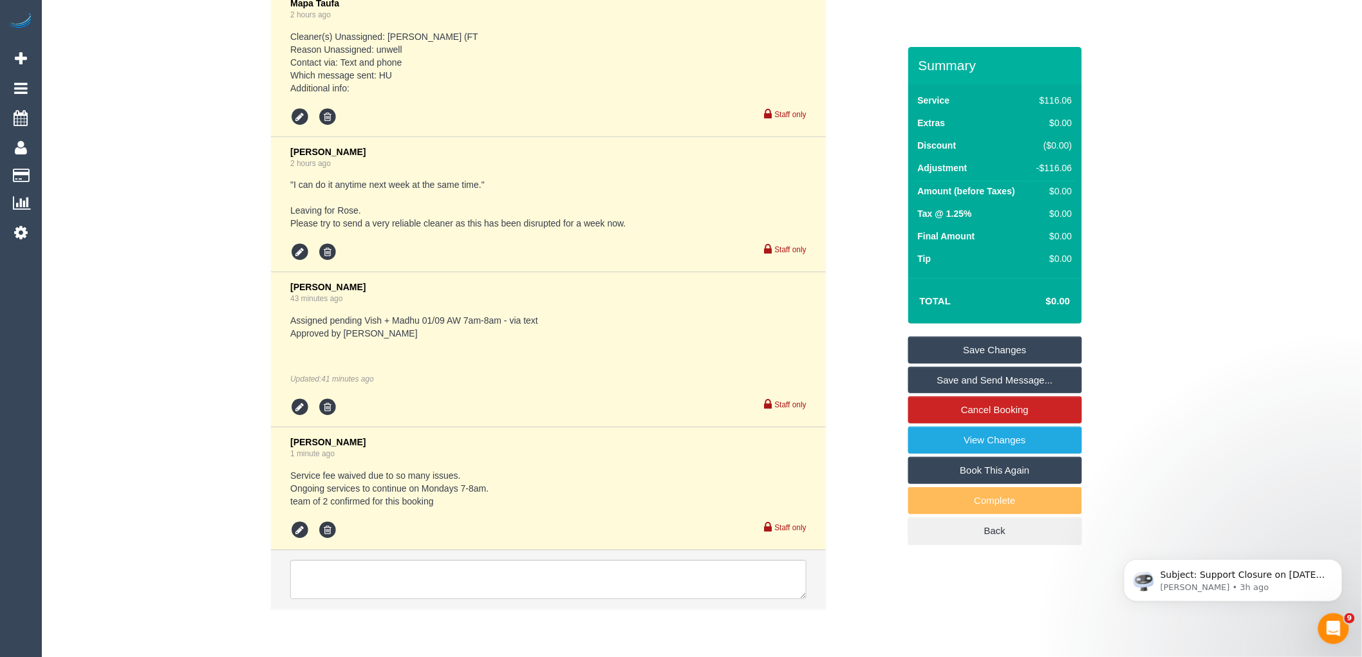
scroll to position [3660, 0]
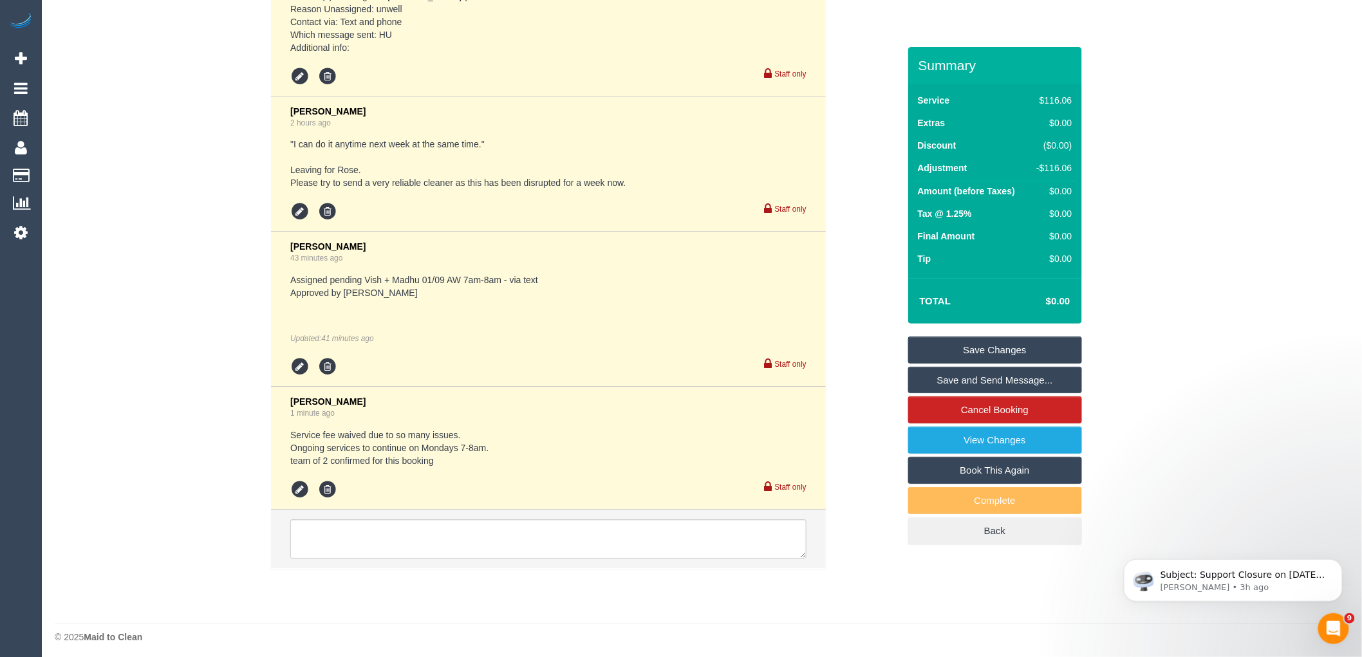
click at [304, 477] on div "Staff only" at bounding box center [548, 488] width 516 height 23
click at [301, 480] on icon at bounding box center [299, 489] width 19 height 19
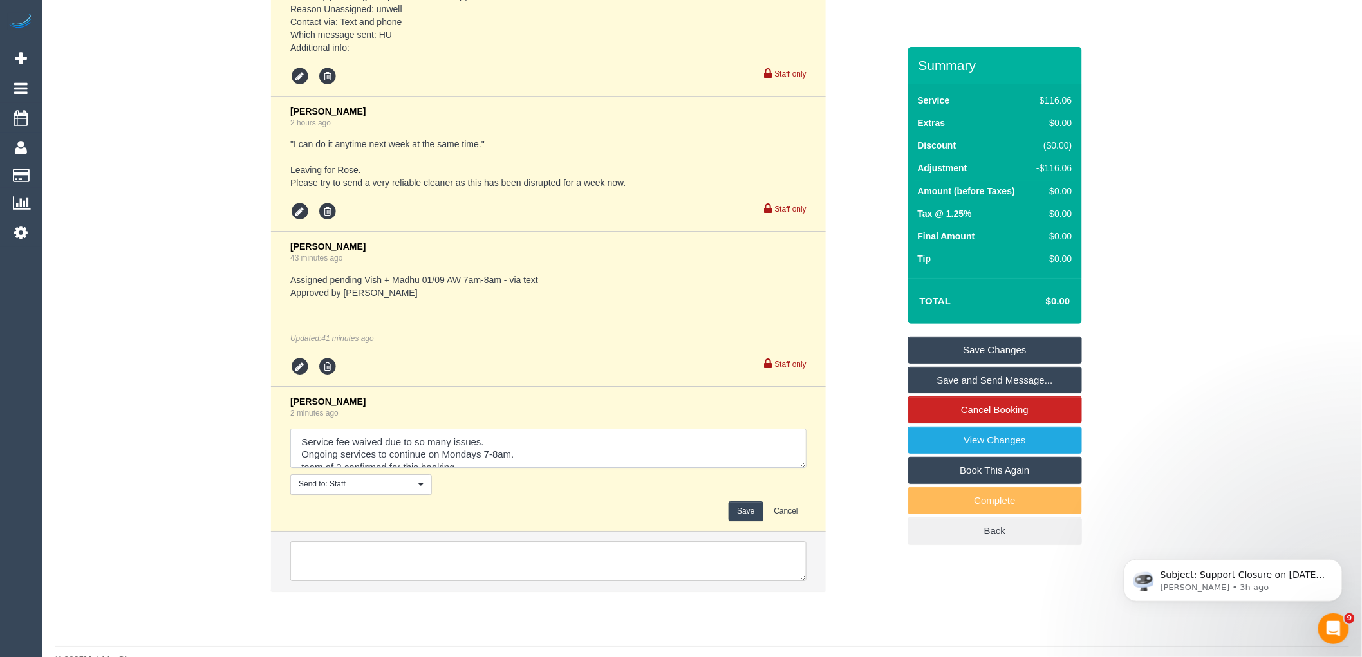
click at [575, 456] on textarea at bounding box center [548, 449] width 516 height 40
click at [577, 451] on textarea at bounding box center [548, 449] width 516 height 40
type textarea "Service fee waived due to so many issues. Ongoing services to continue on Monda…"
click at [724, 509] on div "Save Cancel" at bounding box center [548, 511] width 516 height 20
click at [738, 504] on button "Save" at bounding box center [746, 511] width 34 height 20
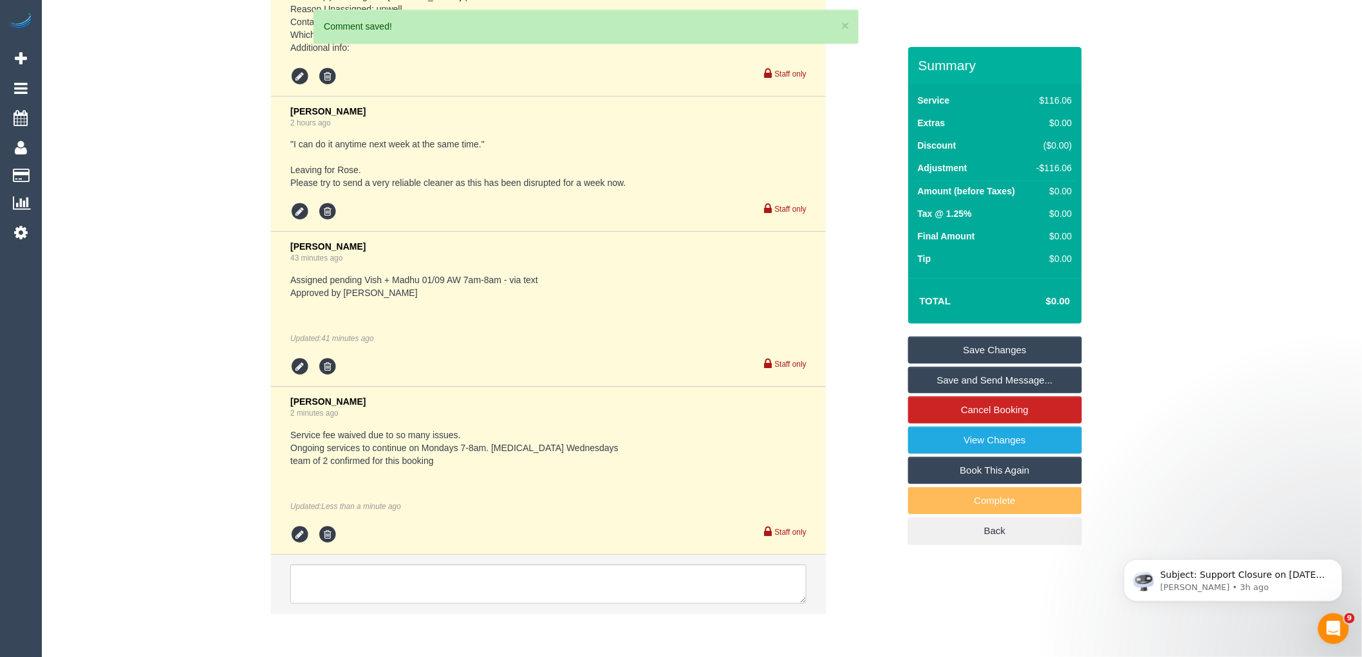
click at [1039, 348] on link "Save Changes" at bounding box center [995, 350] width 174 height 27
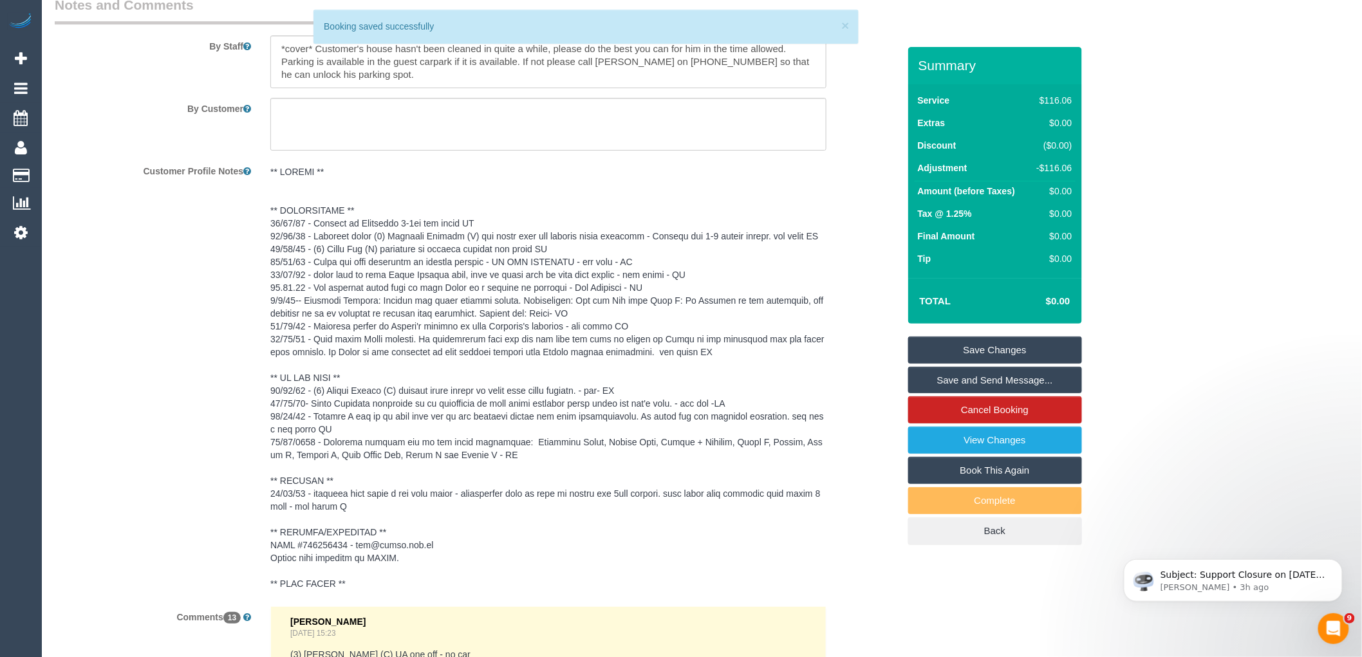
scroll to position [1533, 0]
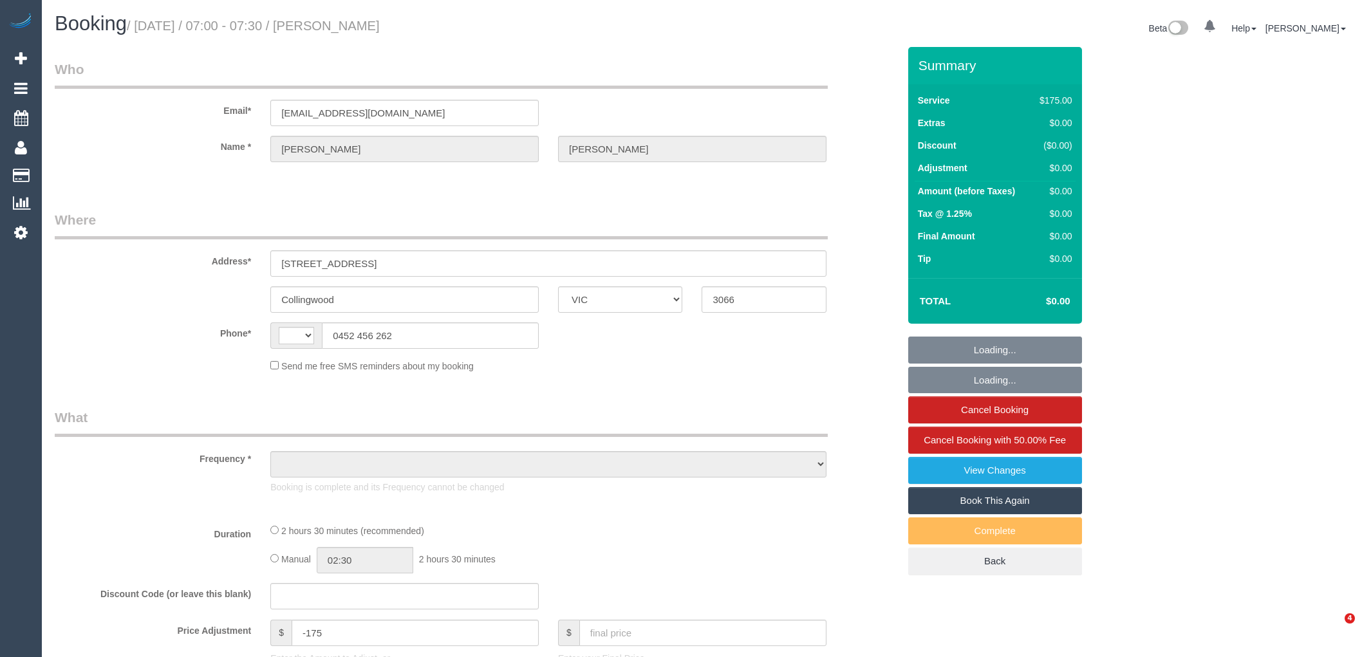
select select "VIC"
select select "string:AU"
select select "object:546"
select select "string:stripe-pm_1RvpIv2GScqysDRVHrd82KGu"
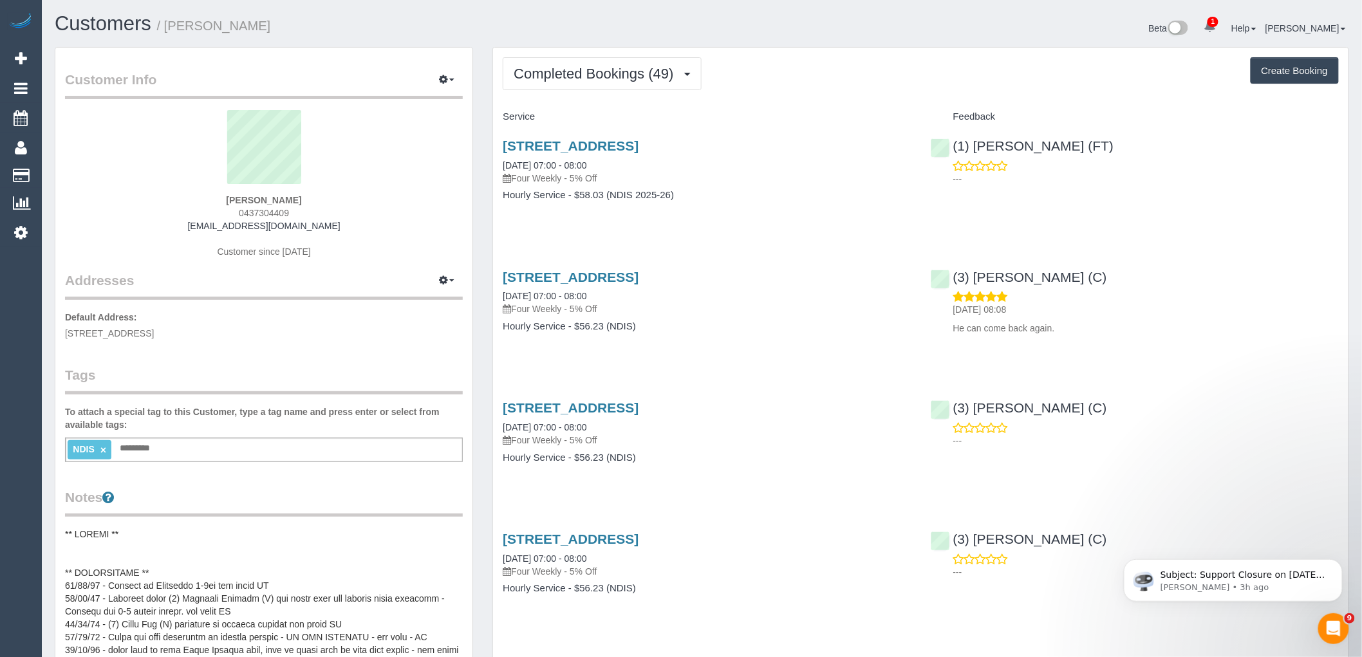
scroll to position [429, 0]
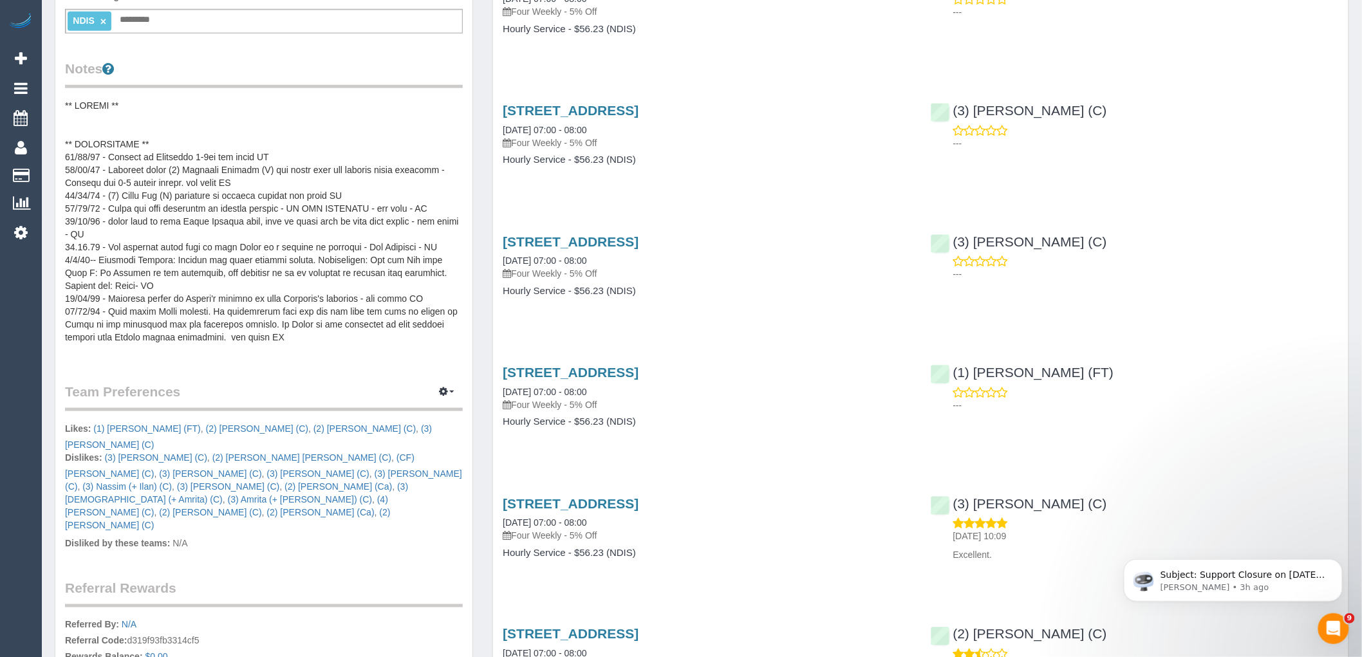
click at [221, 260] on pre at bounding box center [264, 227] width 398 height 257
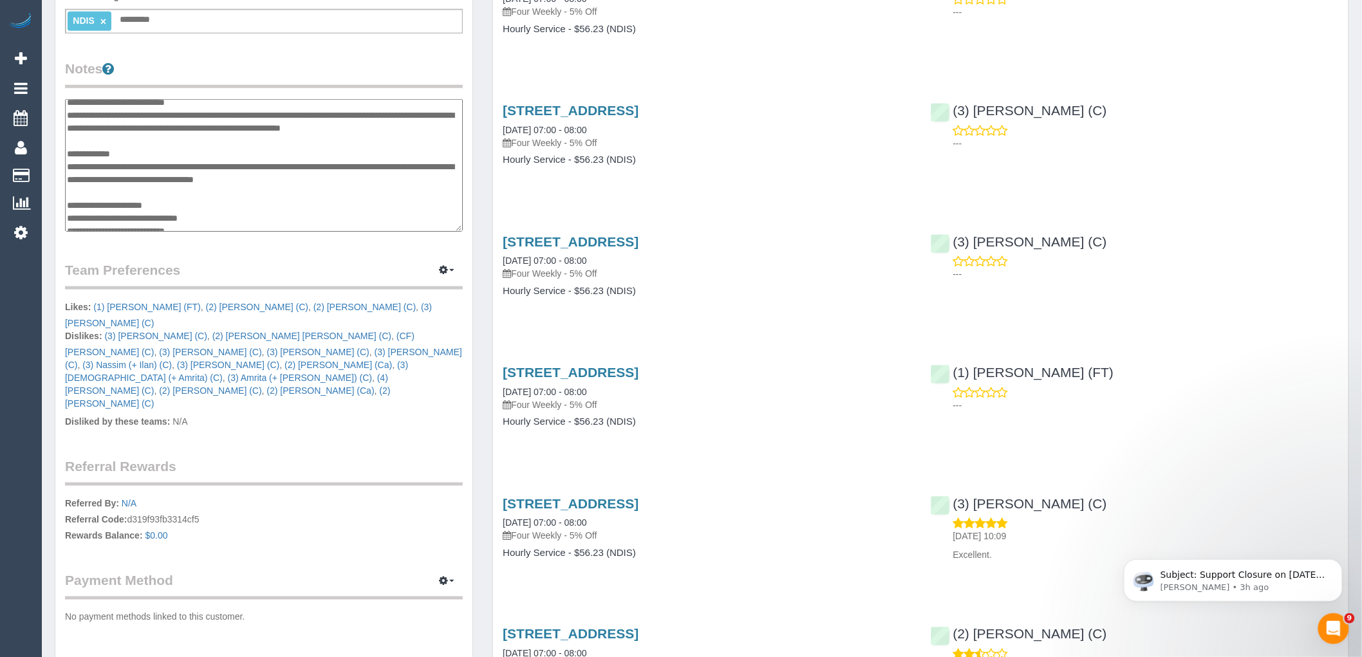
scroll to position [301, 0]
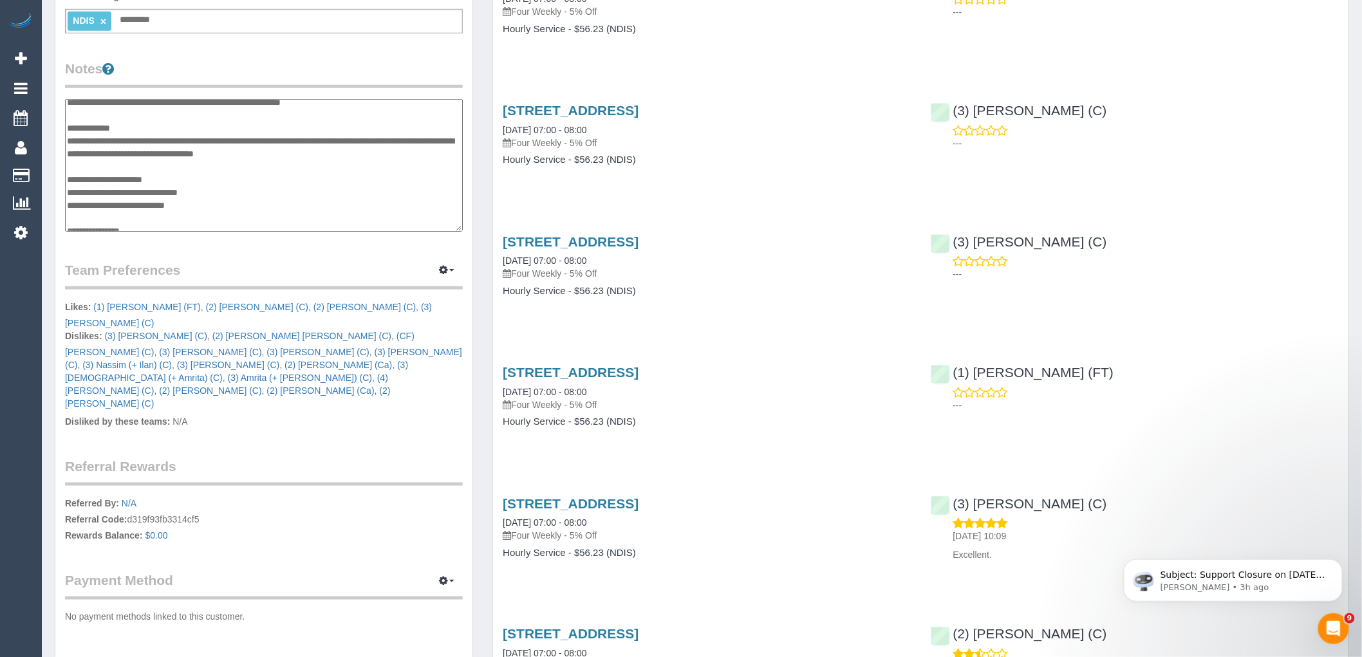
click at [152, 193] on textarea at bounding box center [264, 165] width 398 height 133
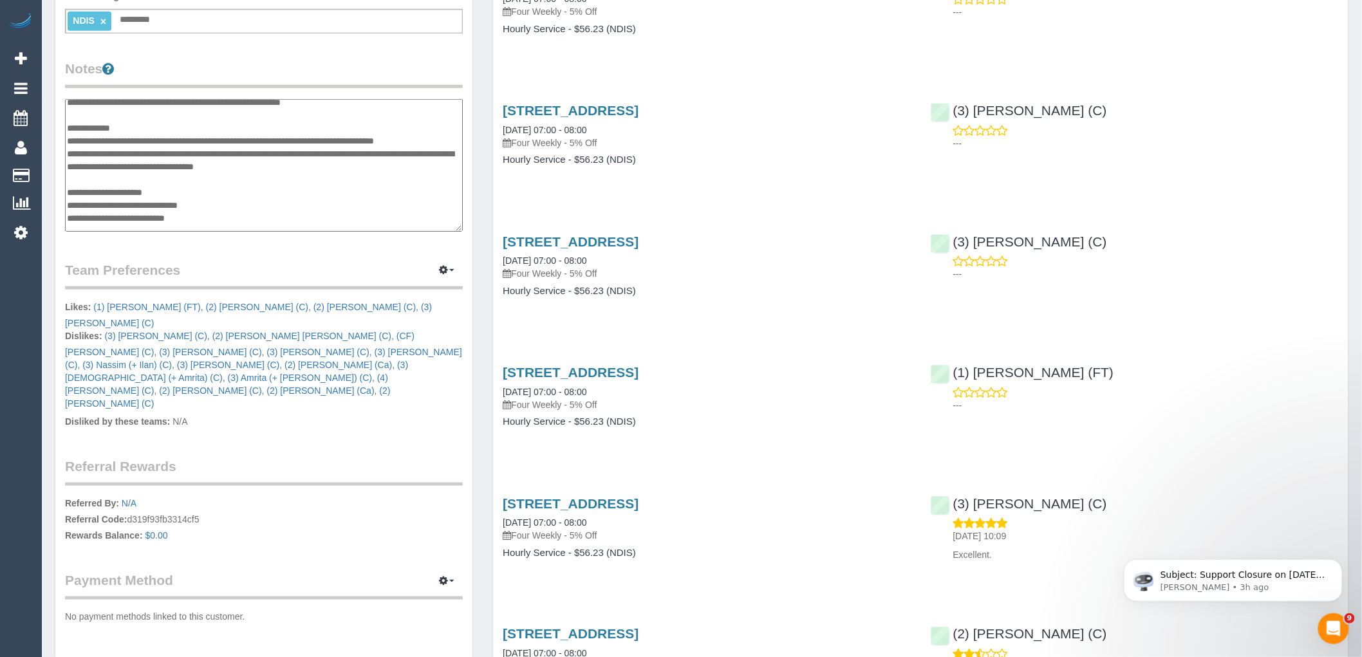
type textarea "**********"
click at [631, 185] on div "[STREET_ADDRESS] [DATE] 07:00 - 08:00 Four Weekly - 5% Off Hourly Service - $56…" at bounding box center [706, 141] width 427 height 99
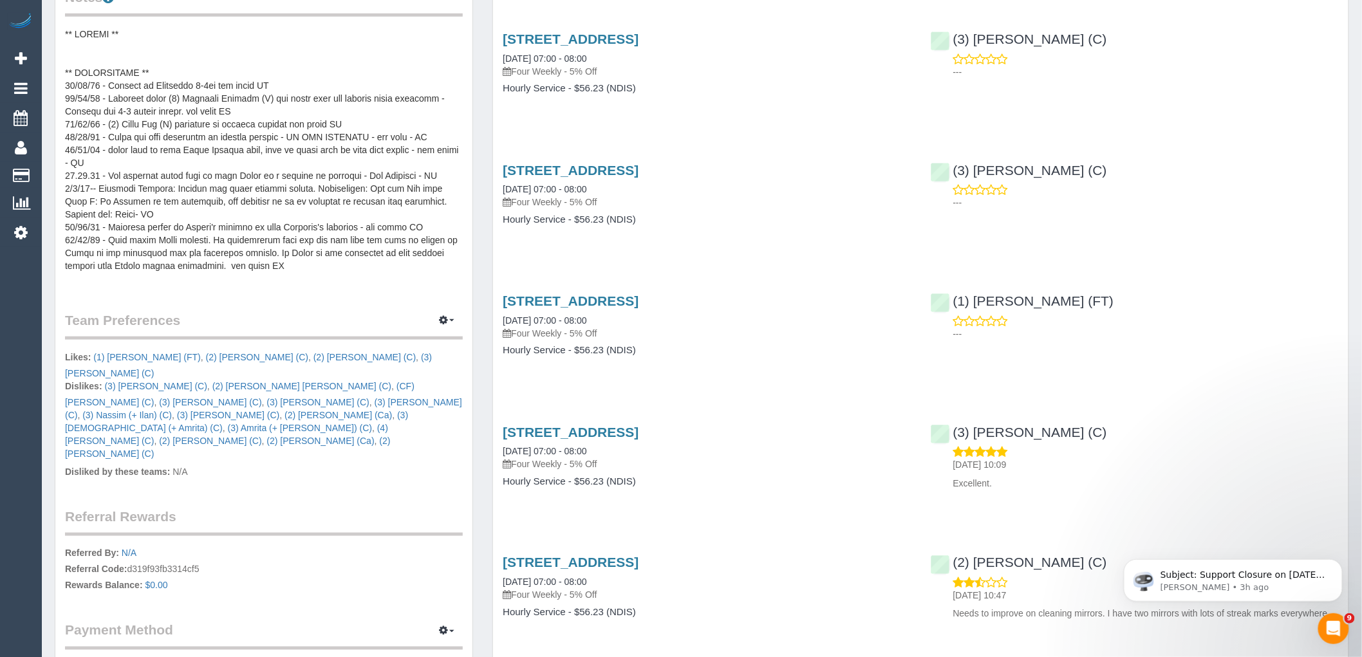
scroll to position [858, 0]
